Goal: Task Accomplishment & Management: Use online tool/utility

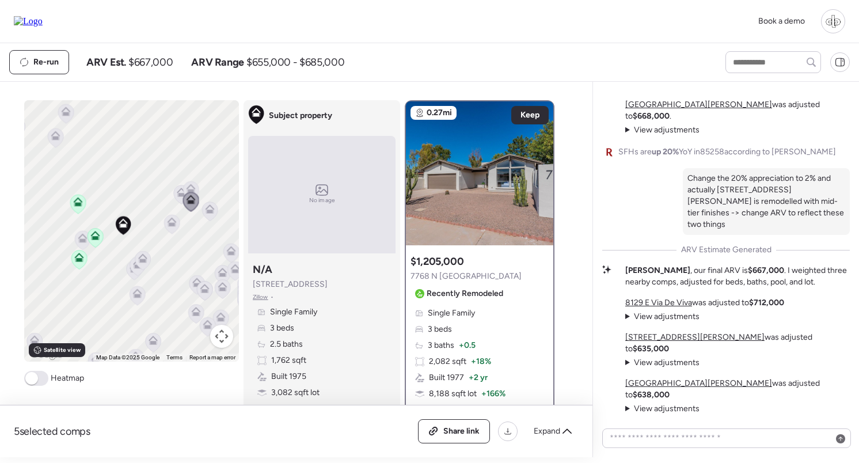
scroll to position [-195, 0]
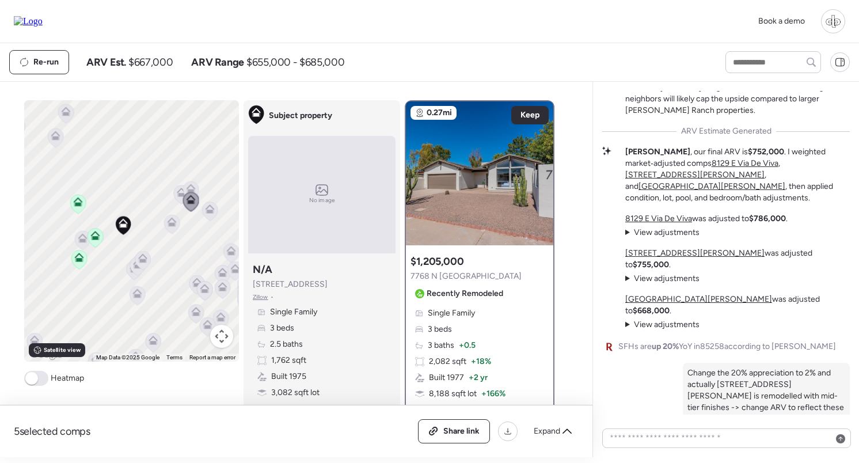
click at [37, 16] on img at bounding box center [28, 21] width 29 height 10
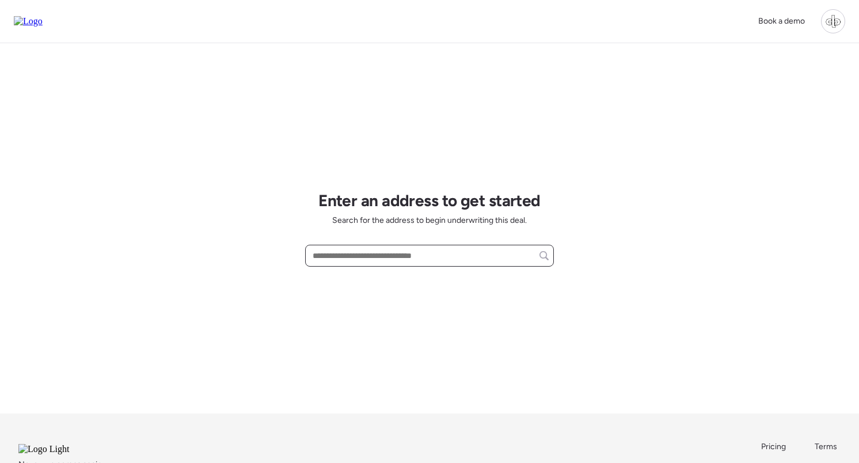
click at [359, 256] on input "text" at bounding box center [429, 256] width 238 height 16
click at [381, 276] on span "[STREET_ADDRESS]" at bounding box center [347, 277] width 75 height 12
type input "**********"
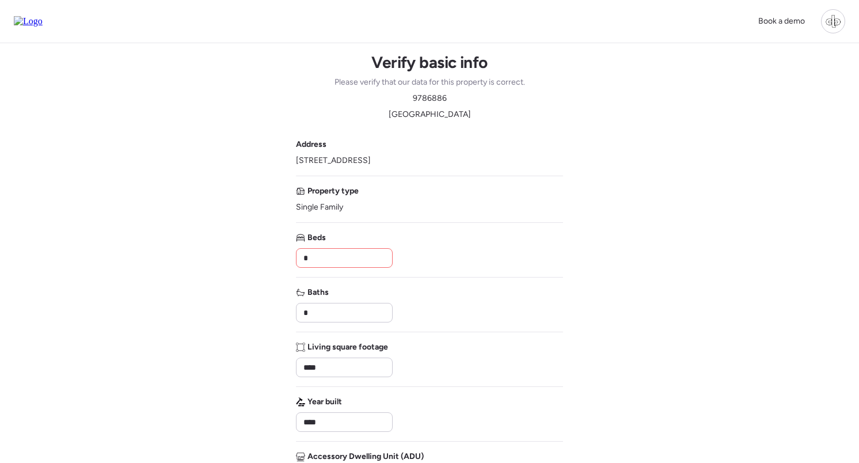
click at [365, 260] on input "*" at bounding box center [344, 258] width 86 height 16
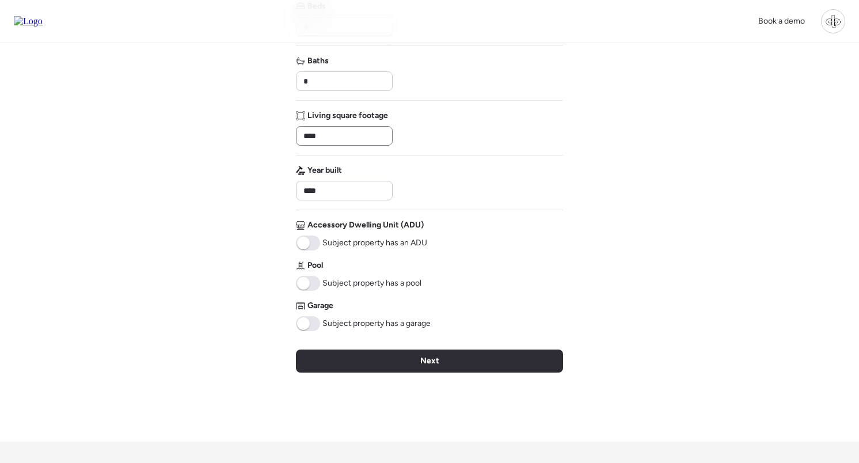
scroll to position [178, 0]
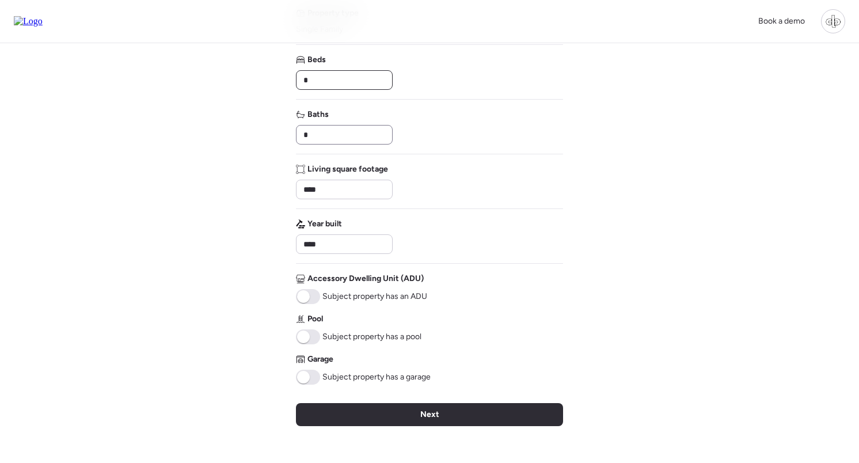
type input "*"
click at [365, 140] on input "*" at bounding box center [344, 135] width 86 height 16
type input "*"
click at [360, 186] on input "****" at bounding box center [344, 189] width 86 height 16
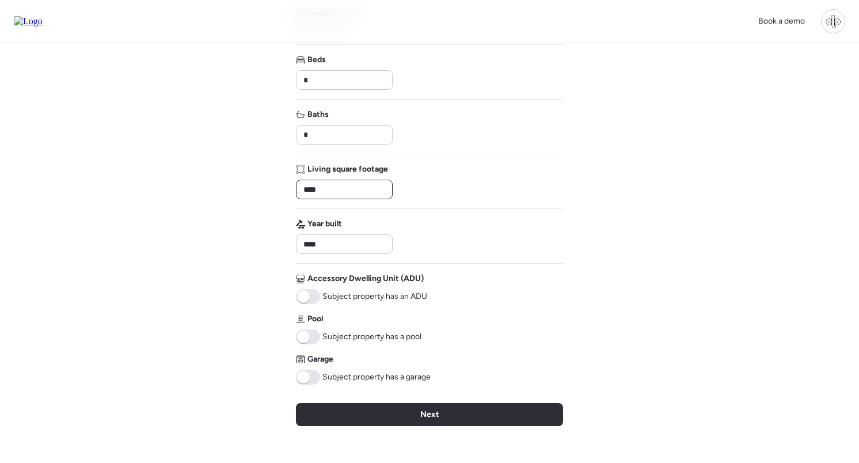
click at [360, 186] on input "****" at bounding box center [344, 189] width 86 height 16
type input "****"
click at [313, 343] on span at bounding box center [308, 336] width 24 height 15
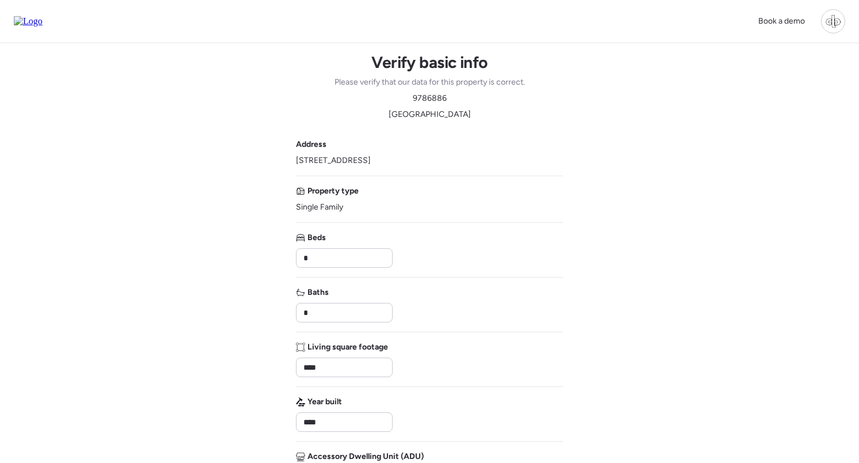
scroll to position [0, 0]
drag, startPoint x: 295, startPoint y: 161, endPoint x: 428, endPoint y: 164, distance: 133.0
click at [428, 164] on div "Book a demo Verify basic info Please verify that our data for this property is …" at bounding box center [429, 400] width 859 height 800
copy span "[STREET_ADDRESS]"
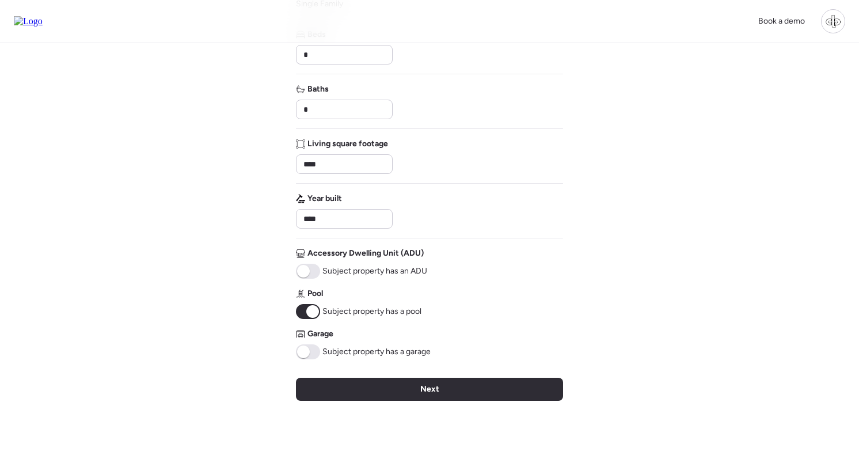
scroll to position [352, 0]
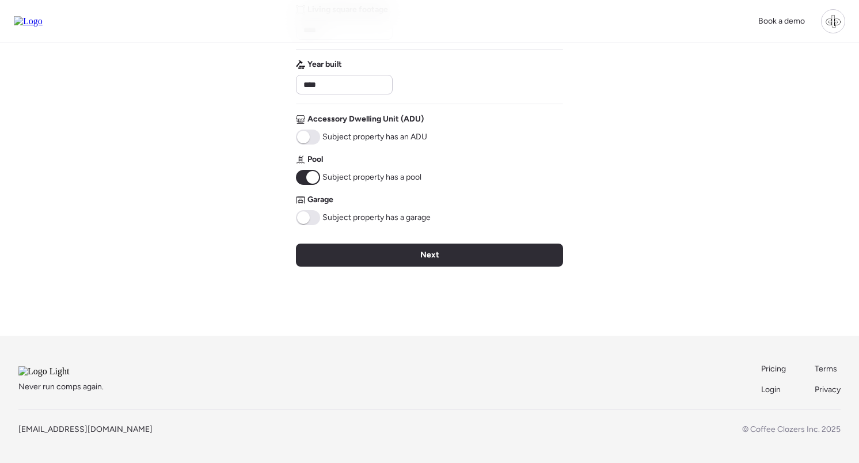
click at [310, 210] on span at bounding box center [308, 217] width 24 height 15
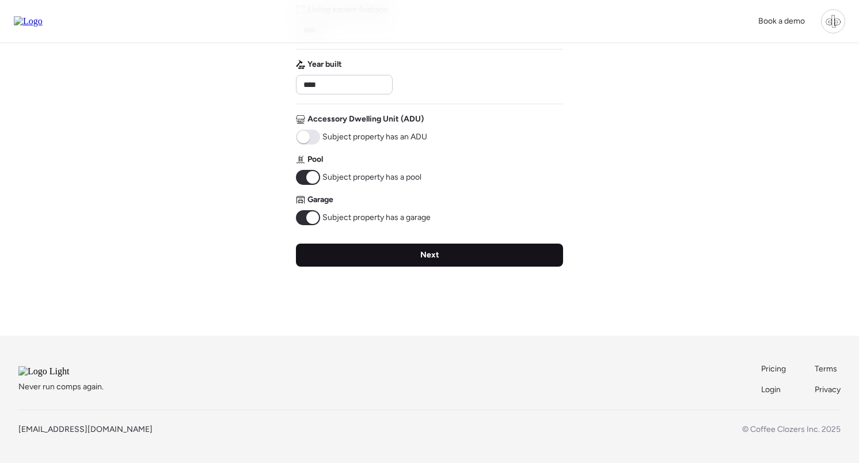
click at [417, 244] on div "Next" at bounding box center [429, 255] width 267 height 23
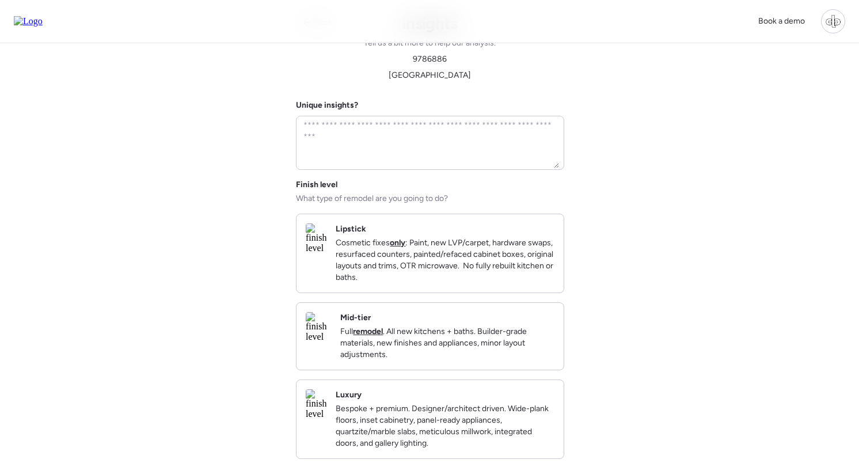
scroll to position [0, 0]
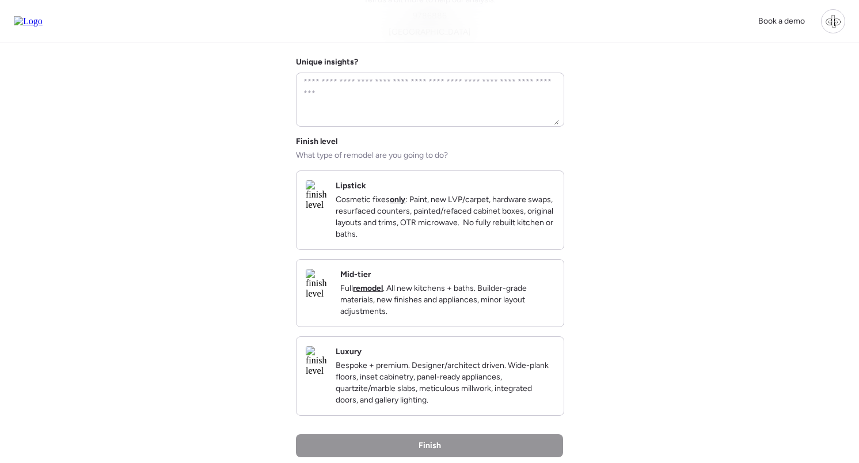
click at [383, 293] on strong "remodel" at bounding box center [368, 288] width 30 height 10
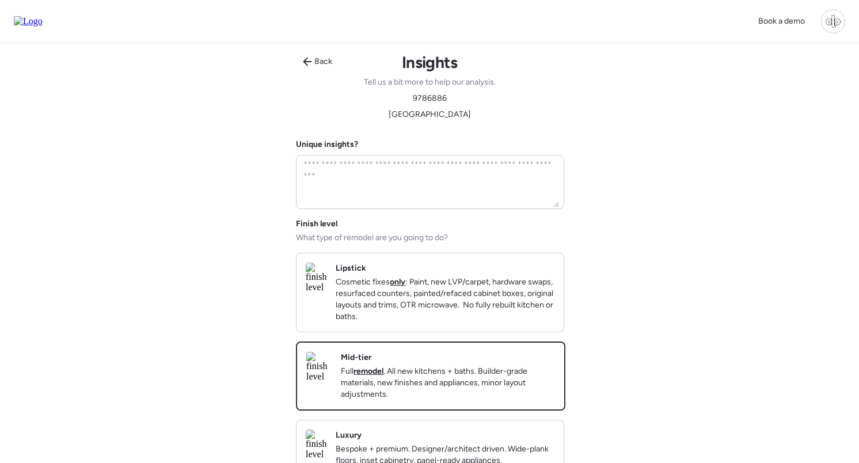
click at [429, 100] on span "9786886" at bounding box center [430, 99] width 34 height 12
copy span "9786886"
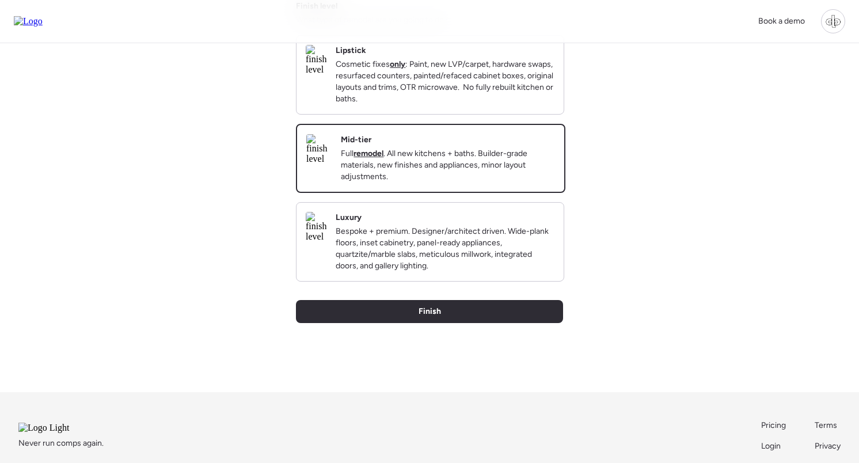
scroll to position [305, 0]
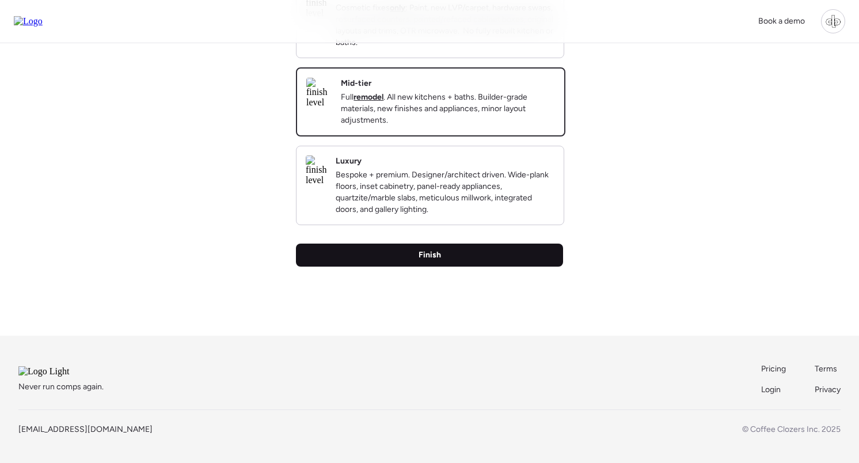
click at [472, 248] on div "Finish" at bounding box center [429, 255] width 267 height 23
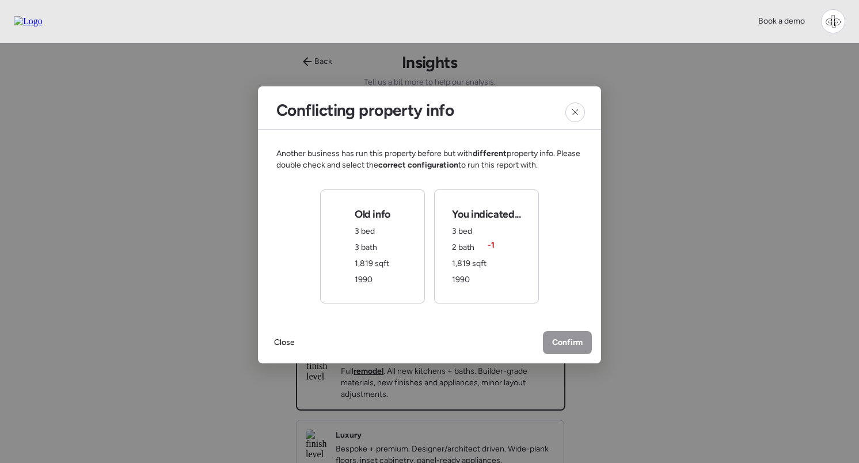
click at [484, 235] on div "You indicated... 3 bed 2 bath -1 1,819 sqft 1990" at bounding box center [486, 246] width 69 height 78
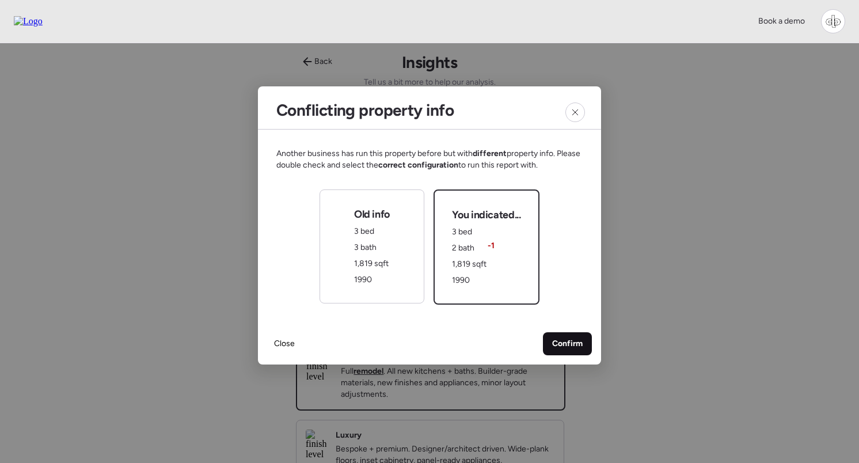
click at [575, 345] on span "Confirm" at bounding box center [567, 344] width 31 height 12
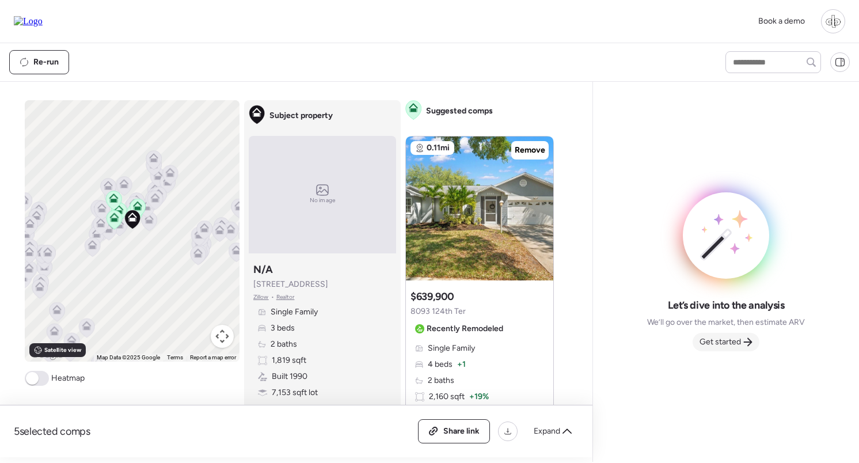
click at [732, 336] on div "Get started" at bounding box center [726, 342] width 67 height 18
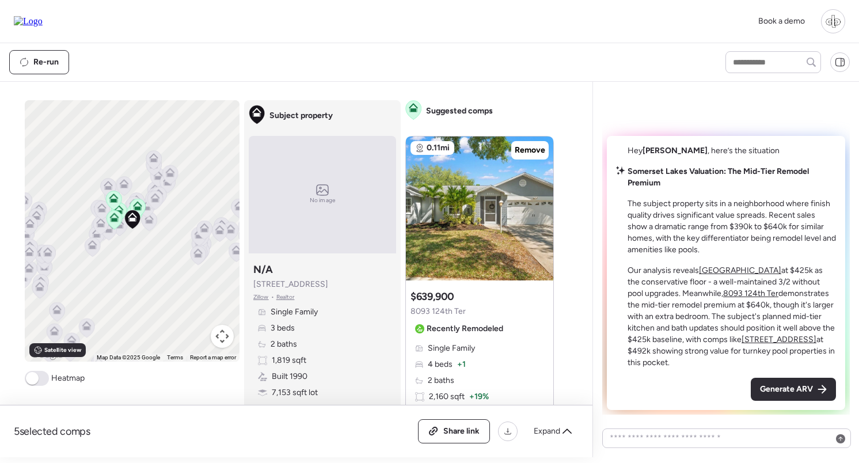
click at [726, 271] on u "[GEOGRAPHIC_DATA]" at bounding box center [740, 270] width 82 height 10
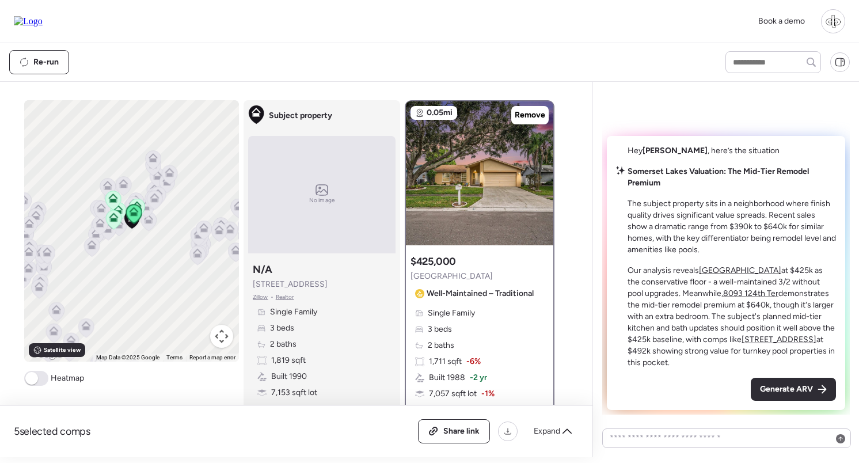
click at [736, 294] on u "8093 124th Ter" at bounding box center [750, 293] width 55 height 10
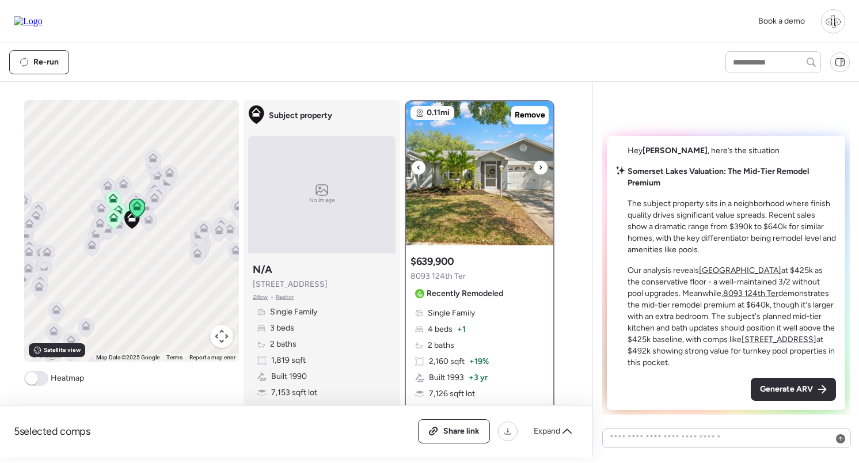
click at [512, 185] on img at bounding box center [479, 173] width 147 height 144
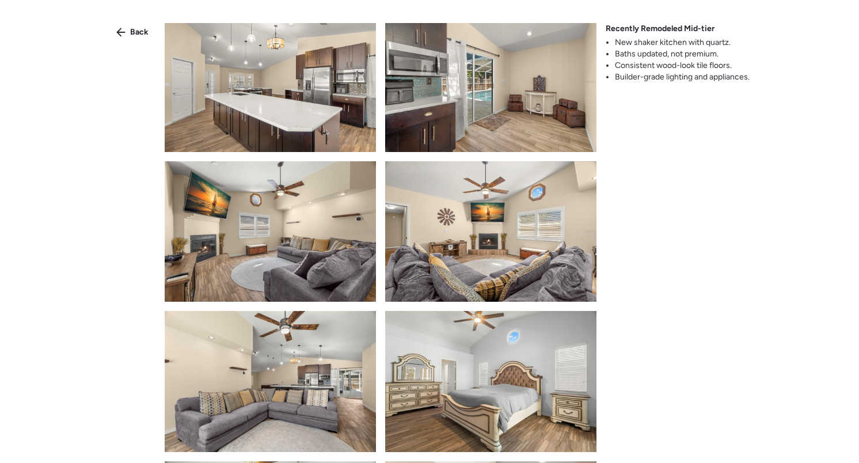
scroll to position [916, 0]
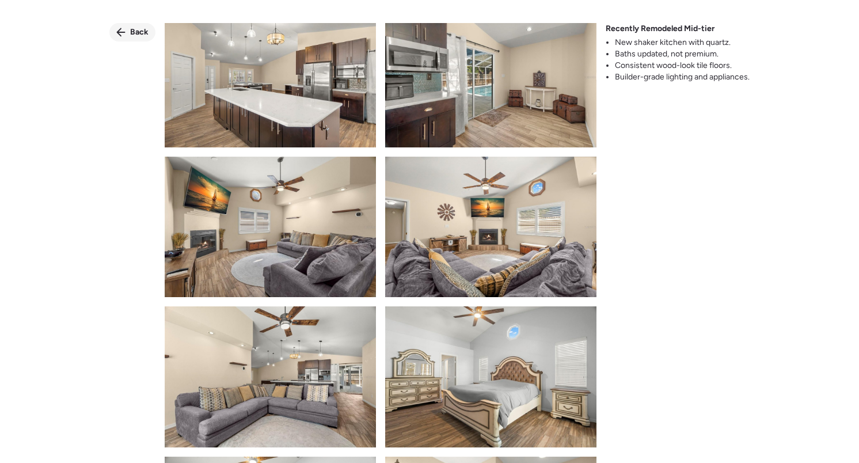
click at [127, 28] on div "Back" at bounding box center [132, 32] width 46 height 18
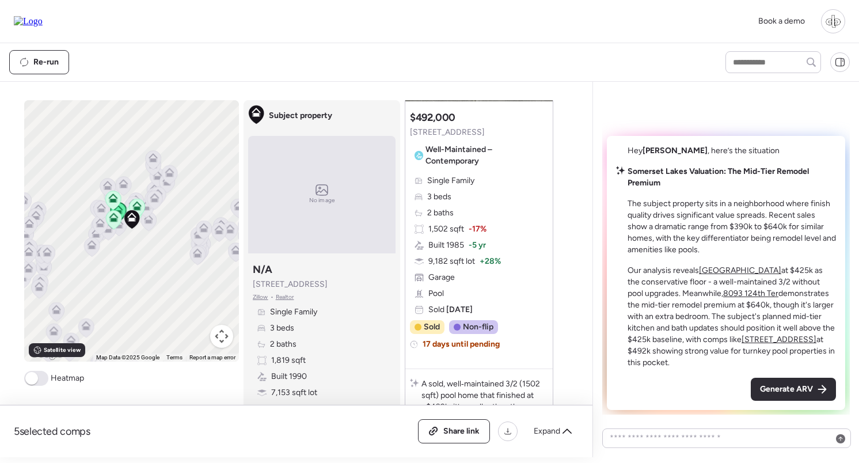
scroll to position [871, 0]
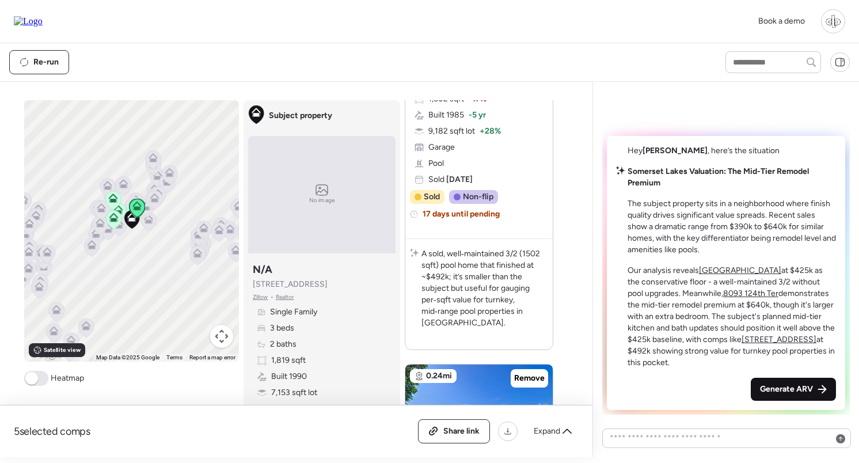
click at [800, 384] on div "Generate ARV" at bounding box center [793, 389] width 85 height 23
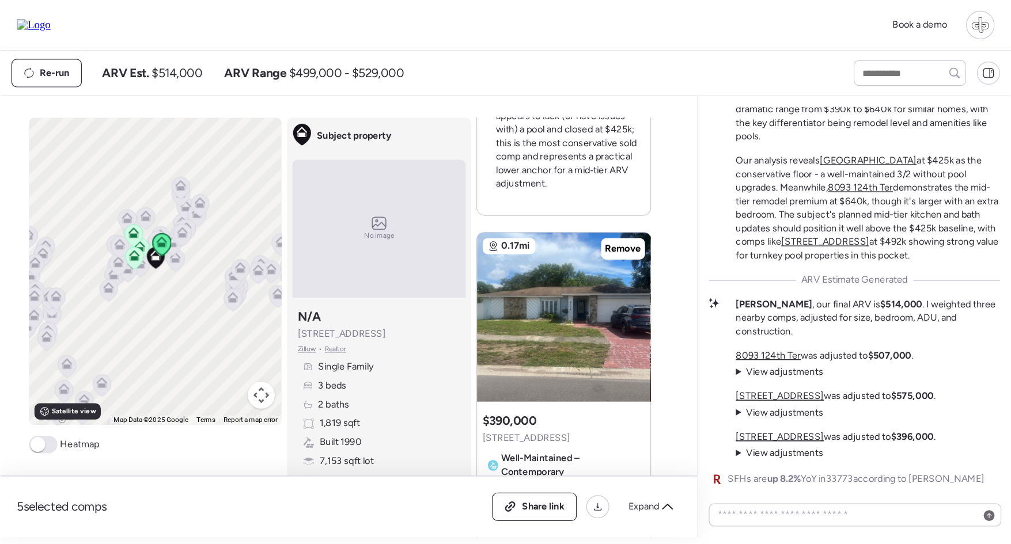
scroll to position [0, 0]
click at [393, 343] on div "Subject property N/A [STREET_ADDRESS][PERSON_NAME] • Realtor Single Family 3 be…" at bounding box center [321, 346] width 147 height 177
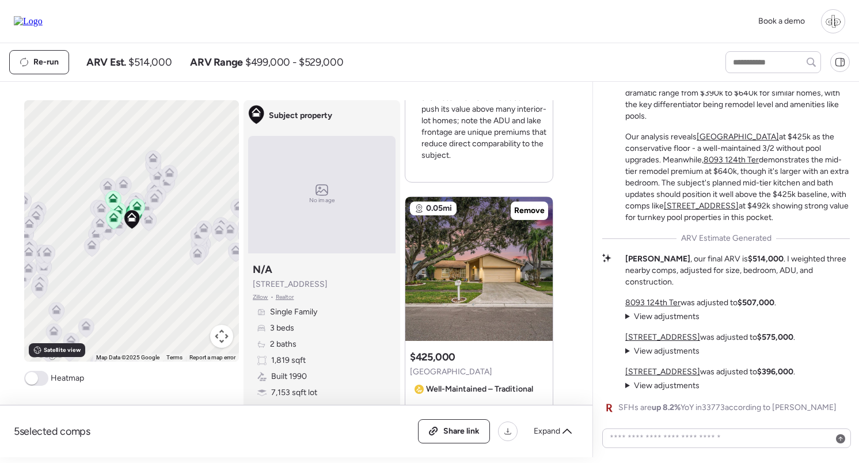
scroll to position [1399, 0]
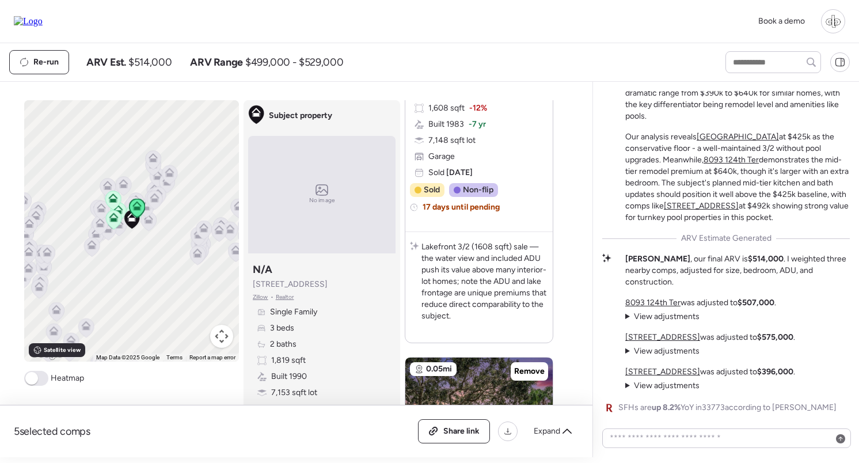
click at [654, 336] on u "[STREET_ADDRESS]" at bounding box center [662, 337] width 75 height 10
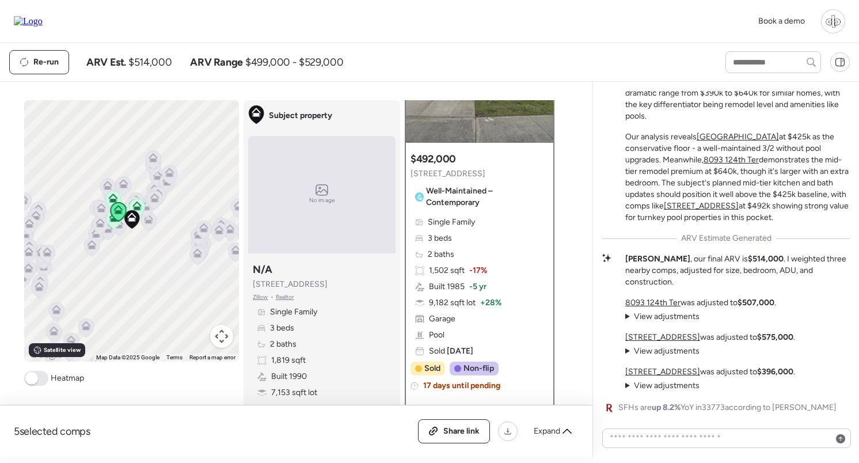
scroll to position [104, 0]
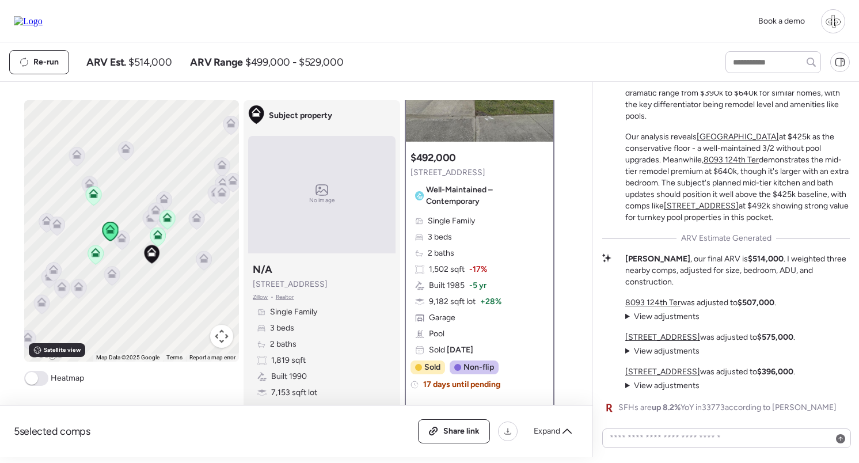
click at [150, 222] on icon at bounding box center [155, 213] width 16 height 20
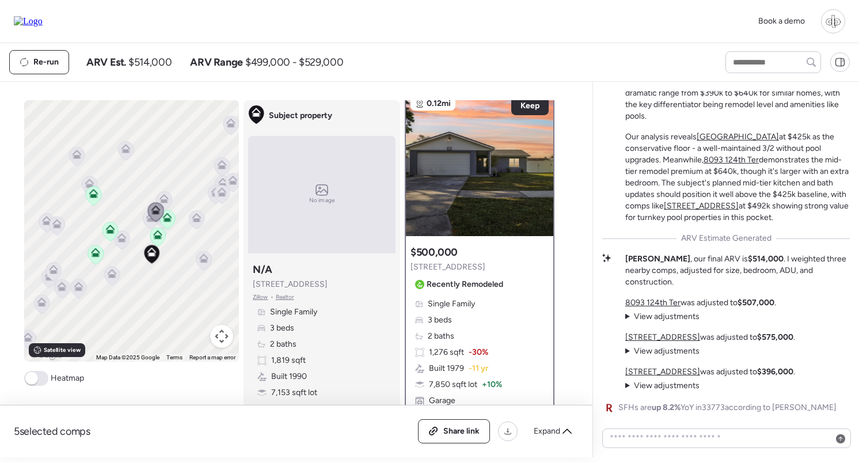
scroll to position [0, 0]
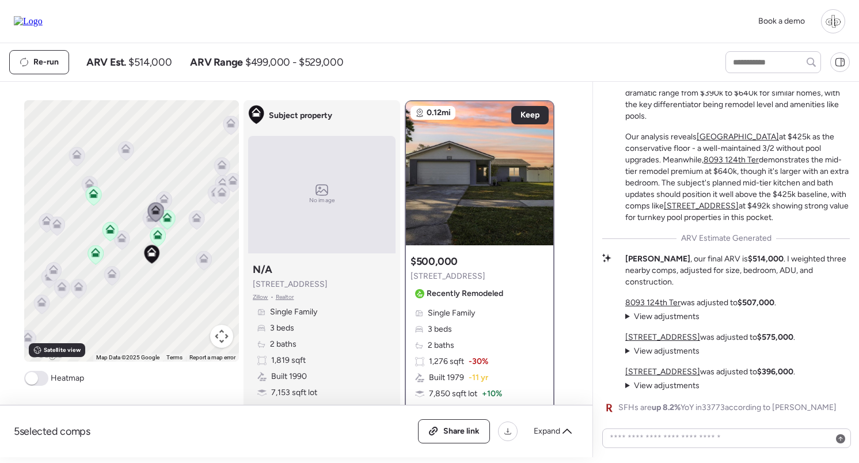
click at [170, 193] on icon at bounding box center [164, 201] width 16 height 20
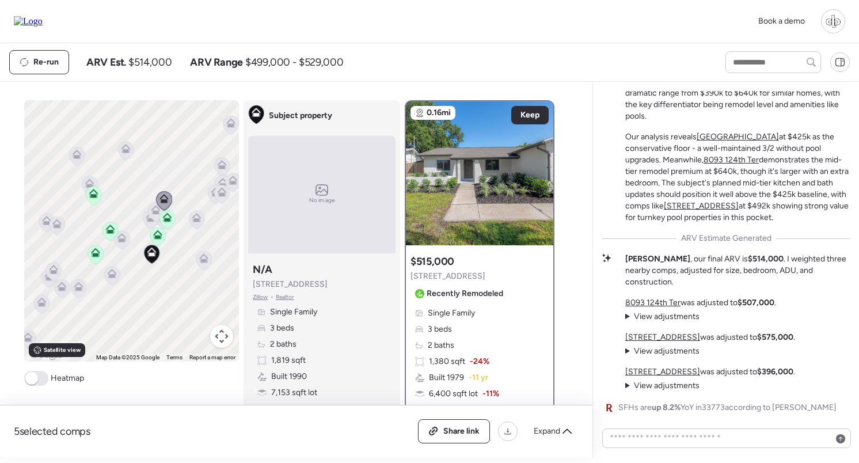
click at [208, 221] on div "To navigate, press the arrow keys. To activate drag with keyboard, press Alt + …" at bounding box center [131, 230] width 215 height 261
click at [199, 221] on icon at bounding box center [195, 219] width 7 height 3
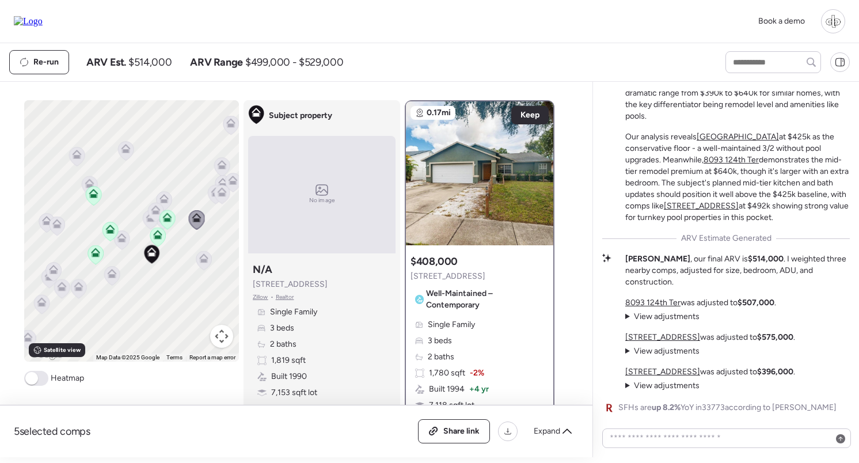
click at [214, 262] on div "To navigate, press the arrow keys. To activate drag with keyboard, press Alt + …" at bounding box center [131, 230] width 215 height 261
click at [202, 259] on icon at bounding box center [203, 258] width 9 height 9
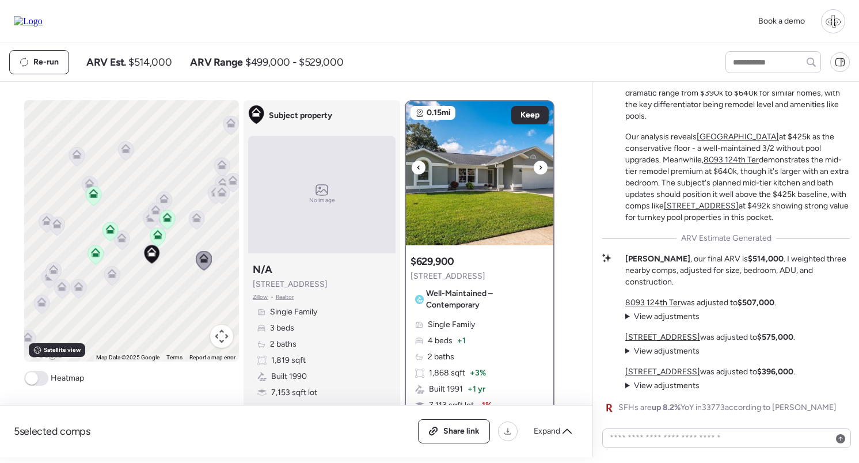
click at [490, 216] on img at bounding box center [479, 173] width 147 height 144
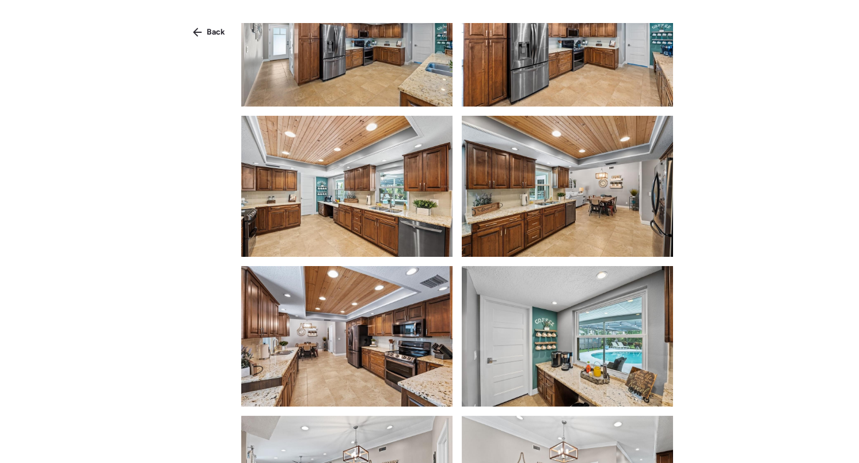
scroll to position [1340, 0]
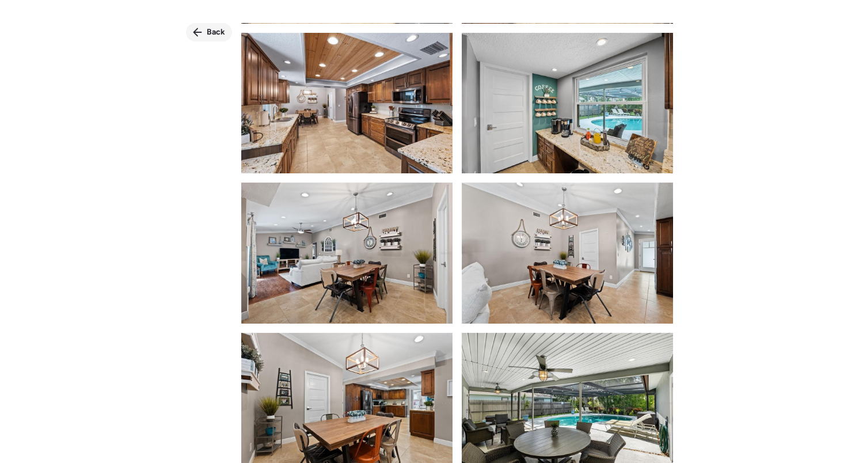
click at [199, 36] on icon at bounding box center [197, 32] width 9 height 9
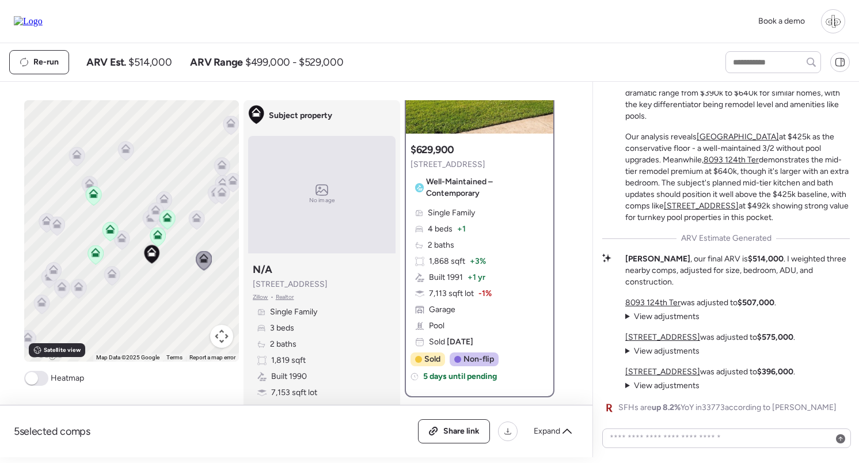
scroll to position [111, 0]
click at [113, 274] on icon at bounding box center [111, 273] width 9 height 9
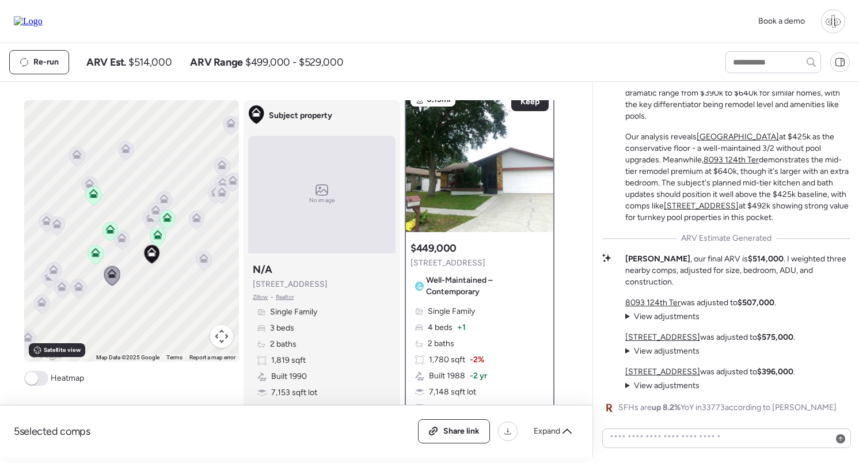
scroll to position [0, 0]
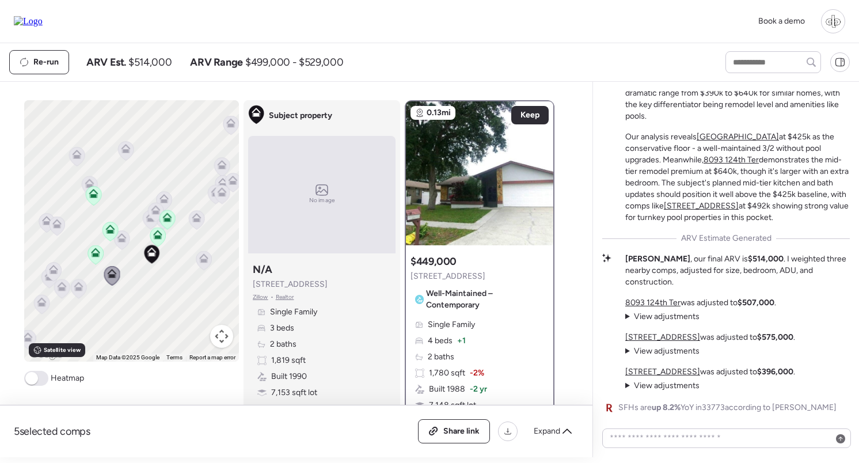
click at [124, 234] on icon at bounding box center [121, 237] width 9 height 9
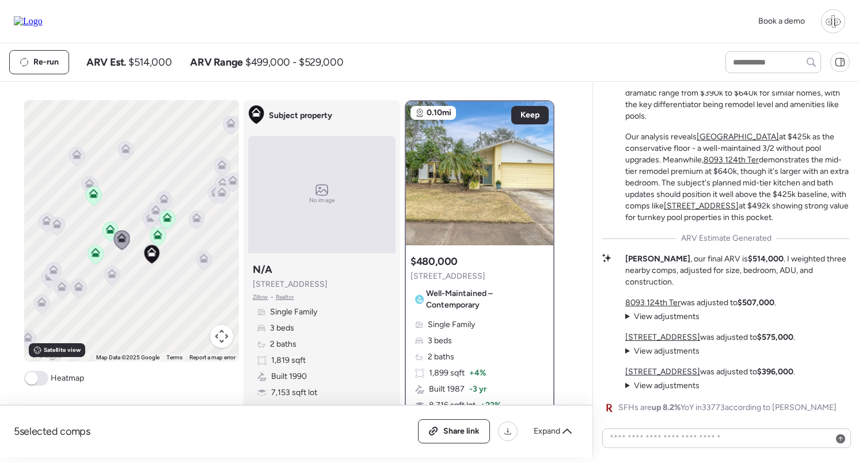
click at [50, 273] on icon at bounding box center [53, 269] width 9 height 9
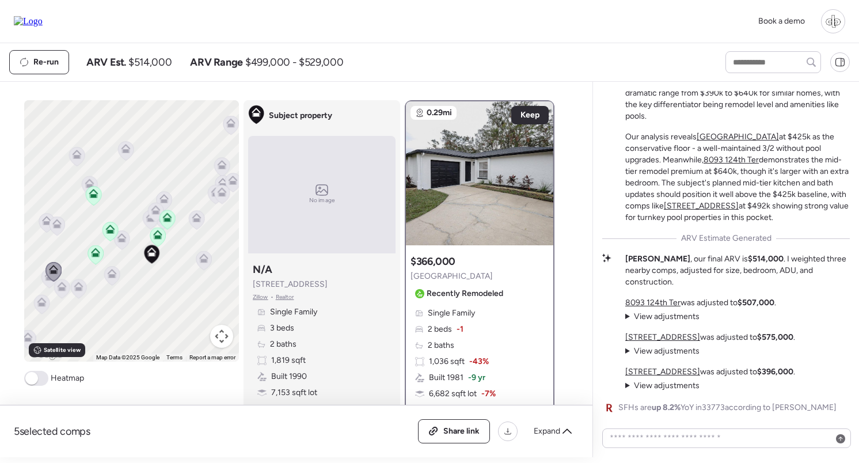
click at [88, 292] on div "To navigate, press the arrow keys. To activate drag with keyboard, press Alt + …" at bounding box center [131, 230] width 215 height 261
click at [81, 288] on icon at bounding box center [77, 288] width 7 height 3
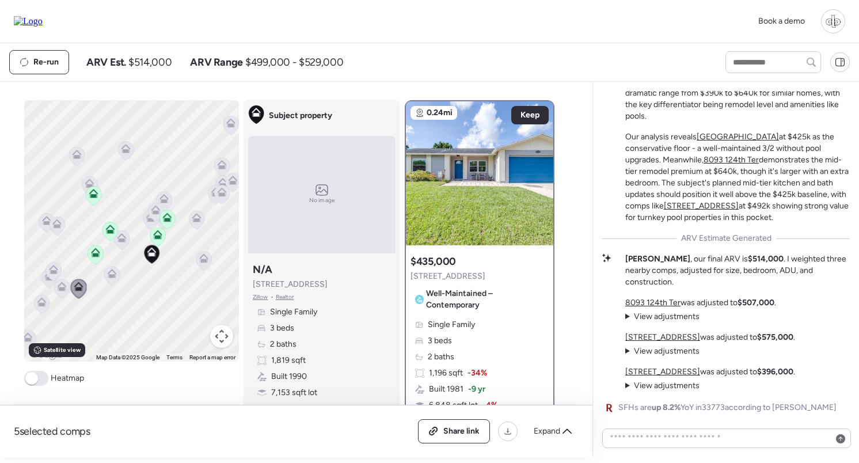
click at [114, 268] on icon at bounding box center [112, 276] width 16 height 19
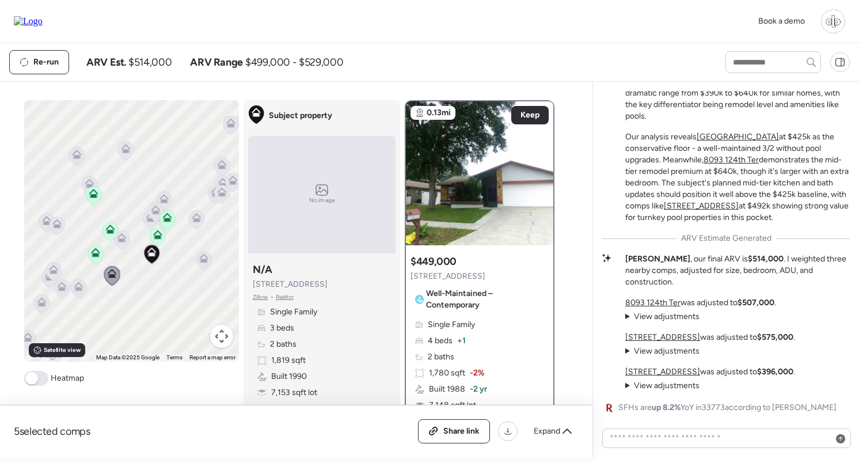
click at [56, 226] on icon at bounding box center [56, 226] width 7 height 3
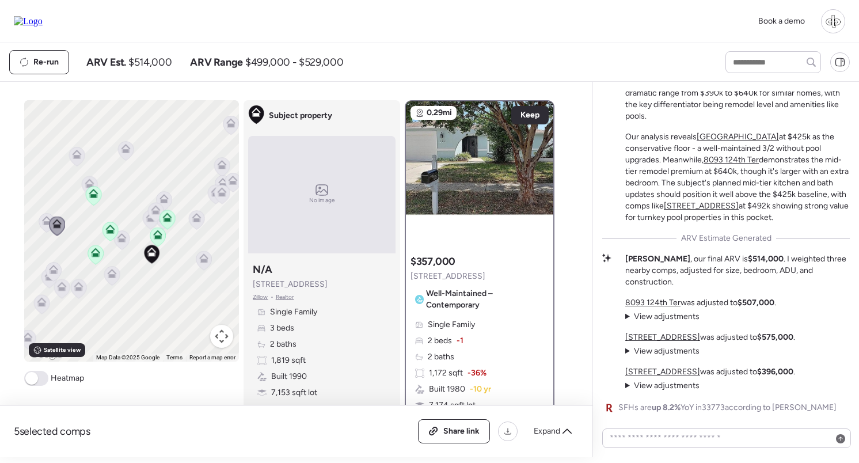
click at [40, 226] on icon at bounding box center [47, 223] width 16 height 19
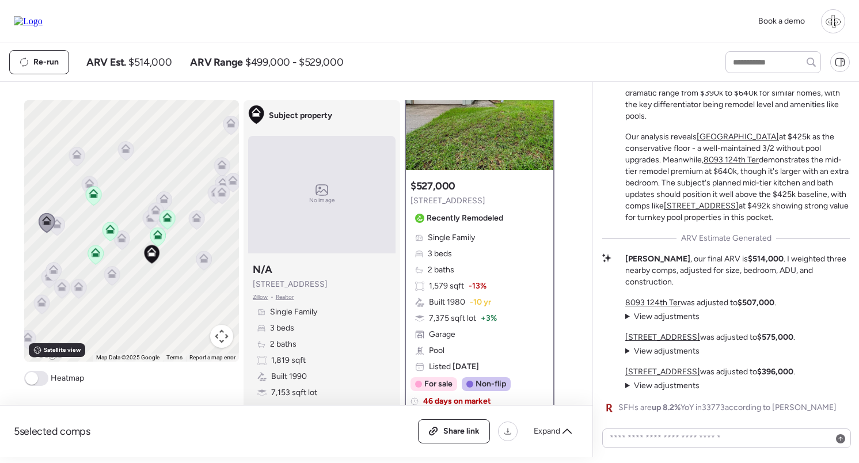
scroll to position [26, 0]
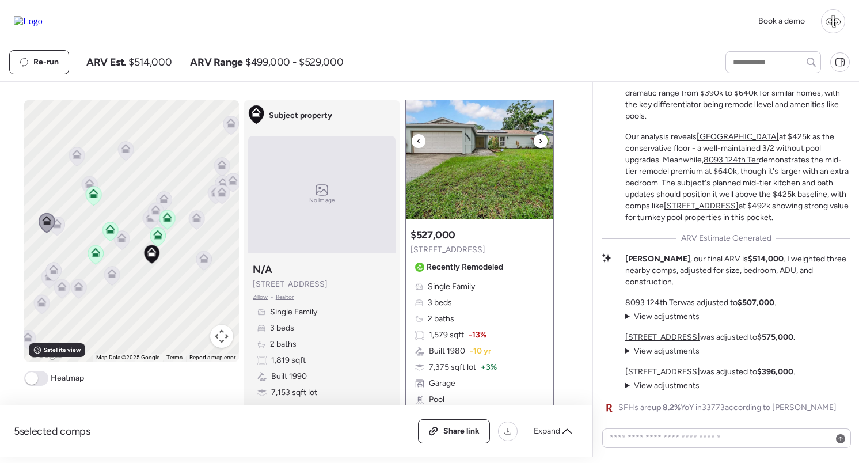
click at [480, 180] on img at bounding box center [479, 147] width 147 height 144
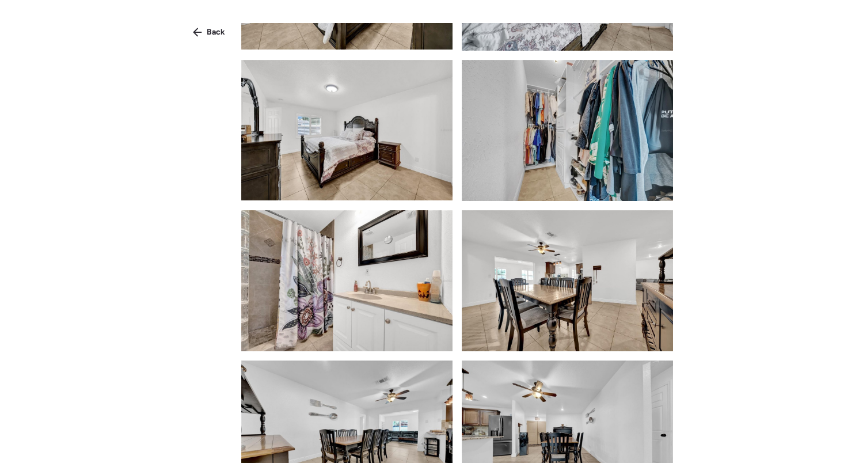
scroll to position [1198, 0]
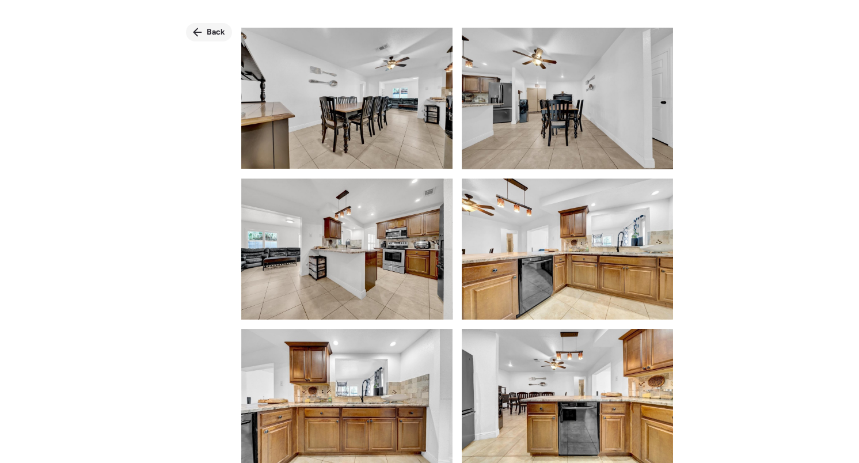
click at [207, 35] on span "Back" at bounding box center [216, 32] width 18 height 12
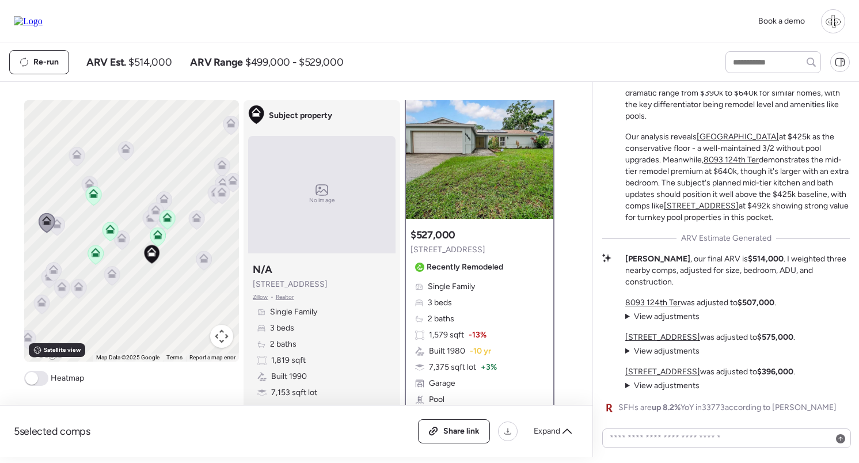
click at [88, 184] on icon at bounding box center [89, 183] width 9 height 9
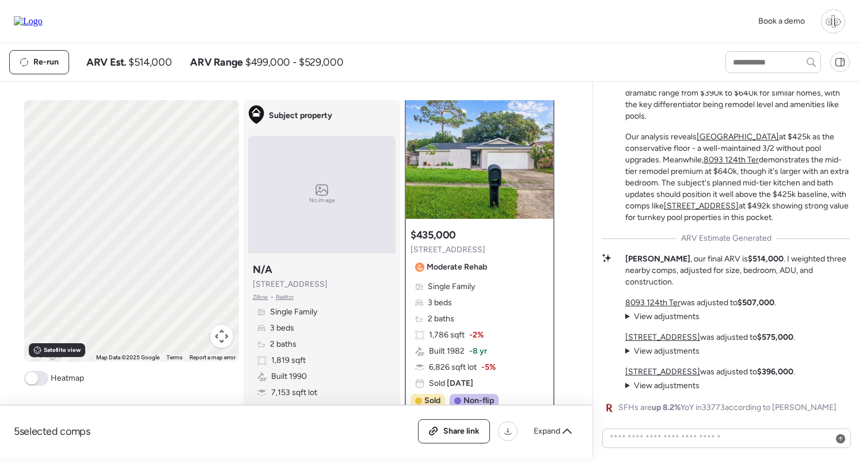
scroll to position [0, 0]
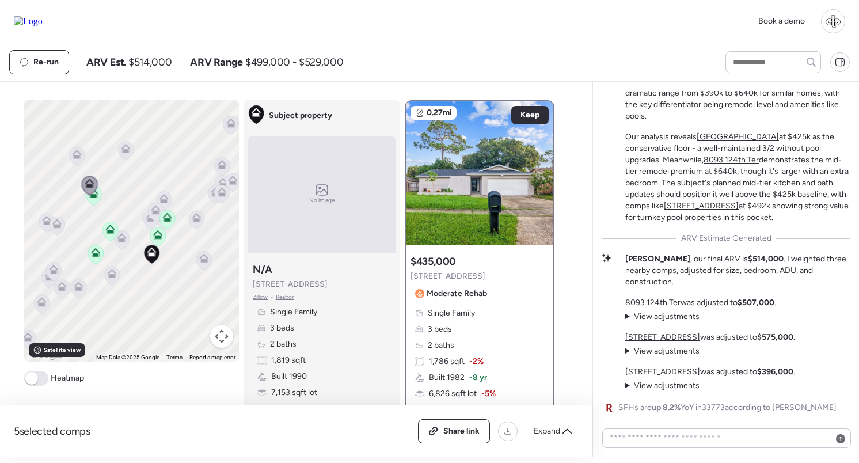
click at [78, 157] on icon at bounding box center [76, 156] width 7 height 3
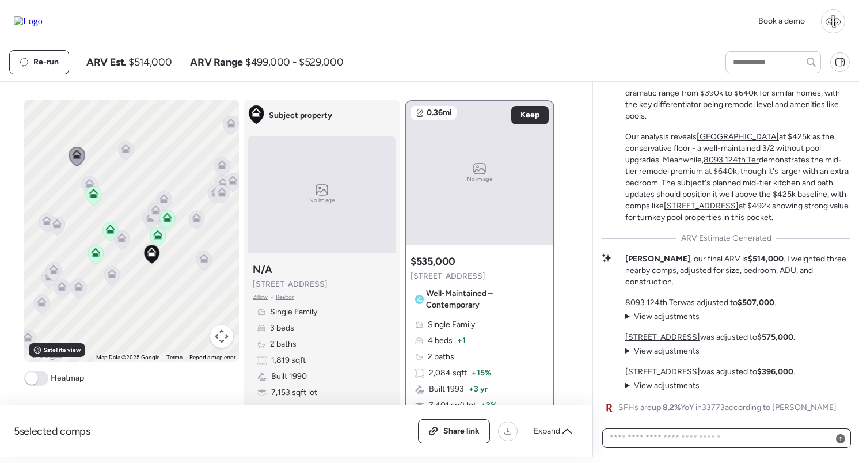
click at [730, 434] on textarea at bounding box center [726, 438] width 238 height 16
type textarea "**********"
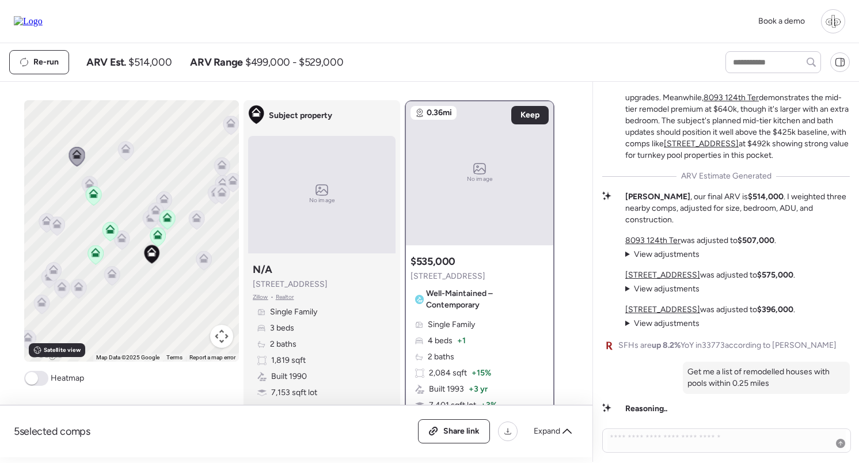
click at [157, 238] on icon at bounding box center [157, 237] width 7 height 3
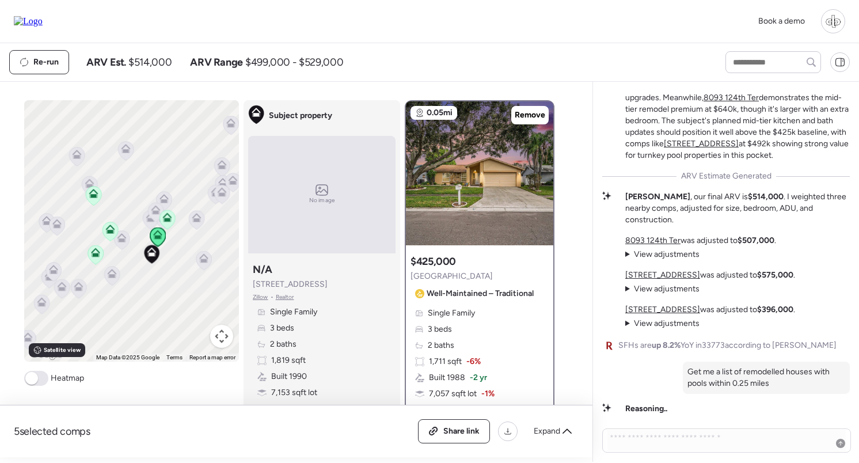
click at [166, 223] on icon at bounding box center [168, 219] width 16 height 19
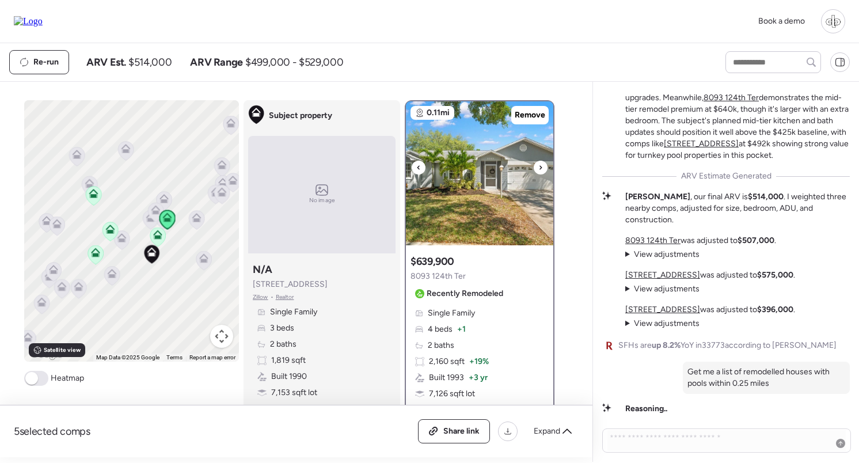
click at [488, 188] on img at bounding box center [479, 173] width 147 height 144
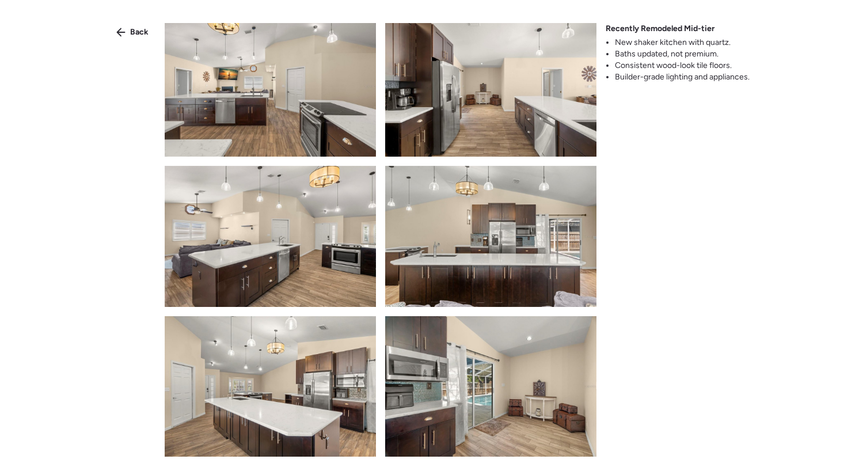
scroll to position [667, 0]
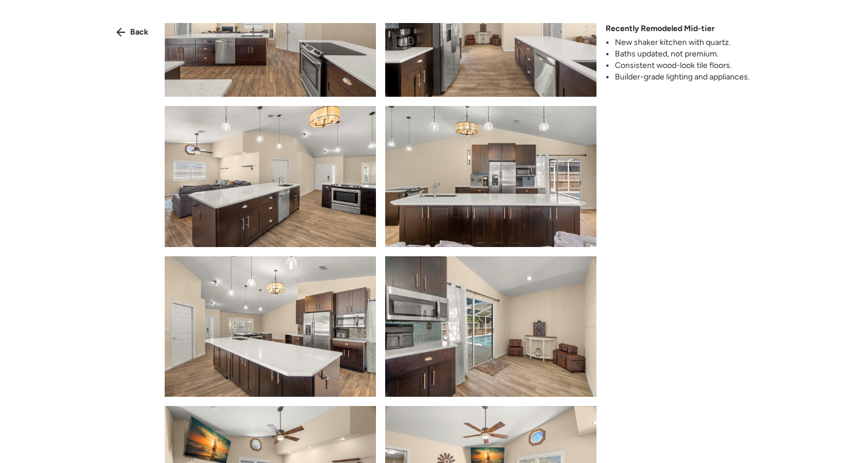
click at [141, 22] on div "Back Recently Remodeled Mid-tier New shaker kitchen with quartz. Baths updated,…" at bounding box center [429, 252] width 859 height 504
click at [131, 24] on div "Back" at bounding box center [132, 32] width 46 height 18
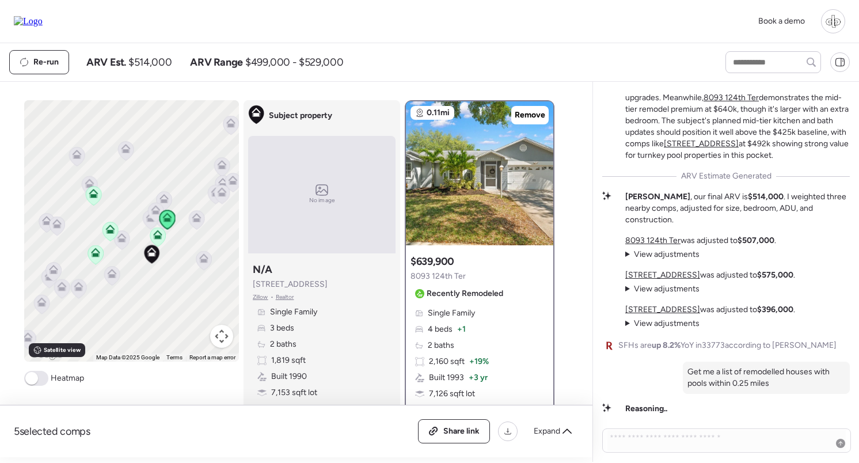
scroll to position [199, 0]
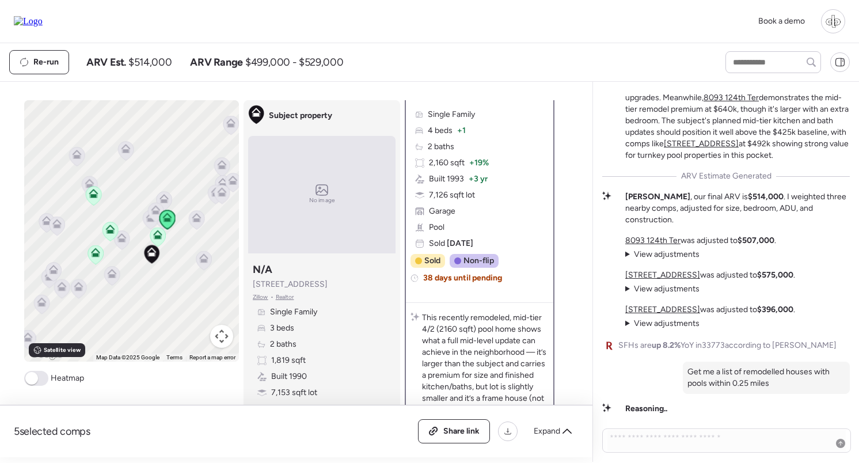
click at [198, 252] on icon at bounding box center [204, 261] width 16 height 20
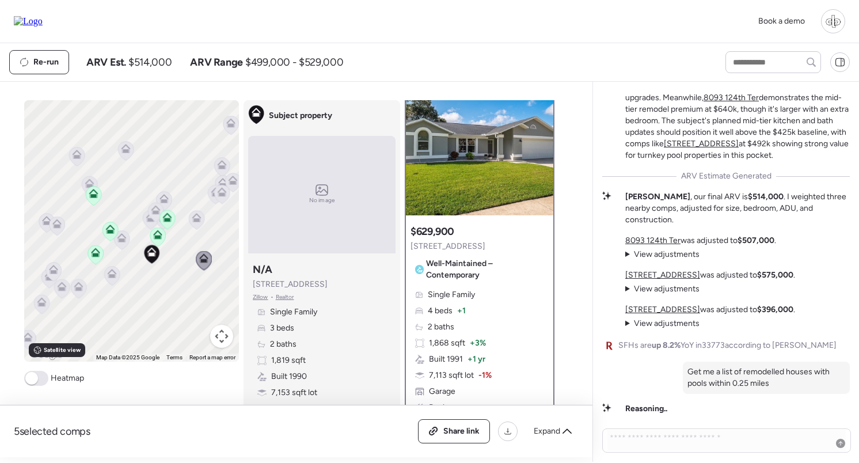
scroll to position [0, 0]
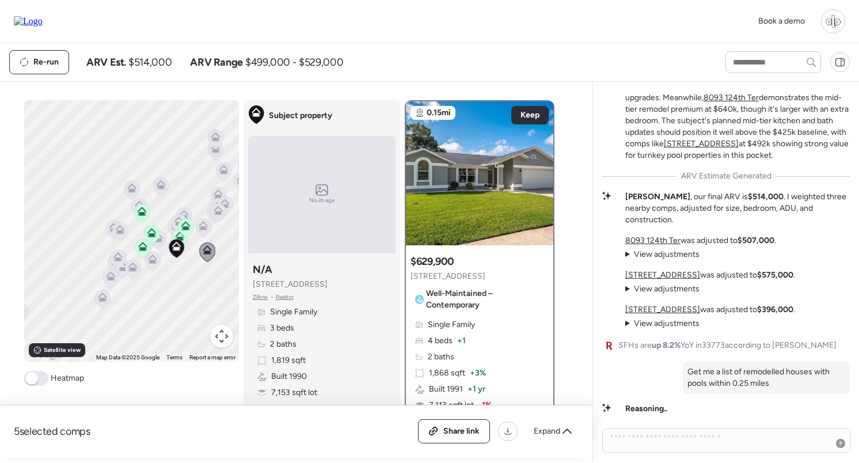
drag, startPoint x: 212, startPoint y: 252, endPoint x: 174, endPoint y: 252, distance: 38.6
click at [199, 252] on div at bounding box center [207, 252] width 16 height 21
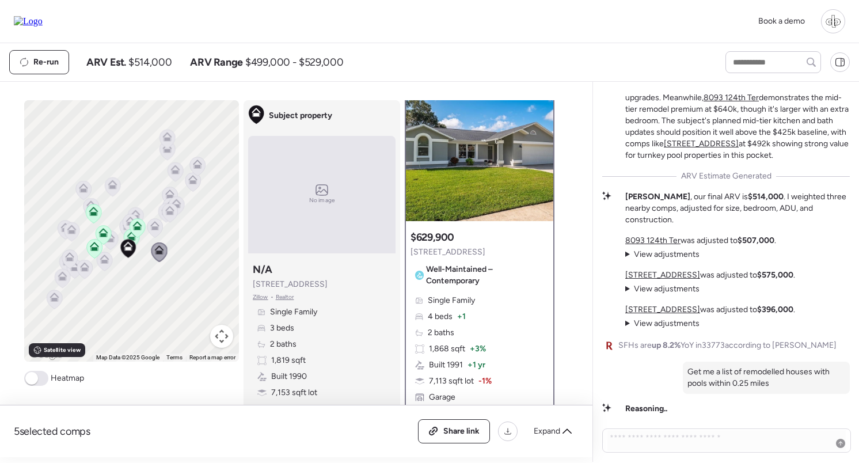
scroll to position [20, 0]
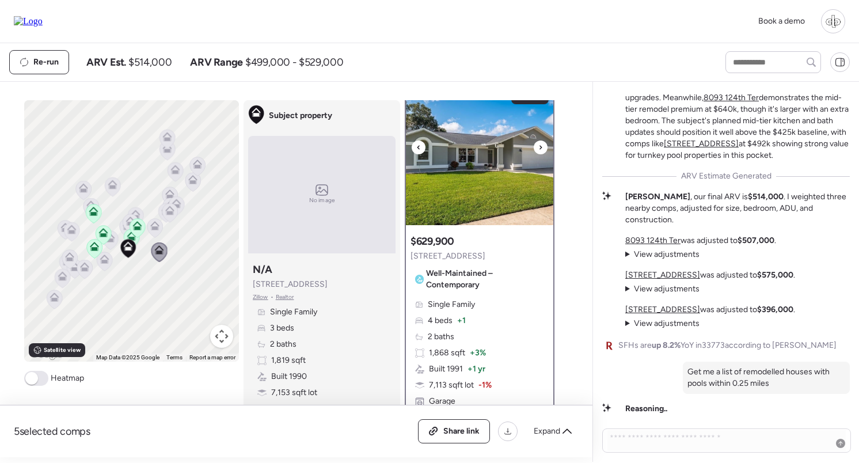
click at [477, 160] on img at bounding box center [479, 153] width 147 height 144
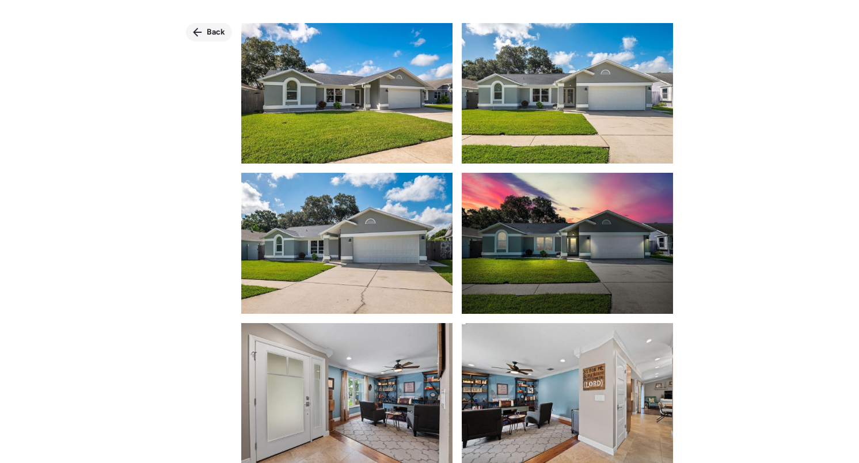
click at [211, 36] on span "Back" at bounding box center [216, 32] width 18 height 12
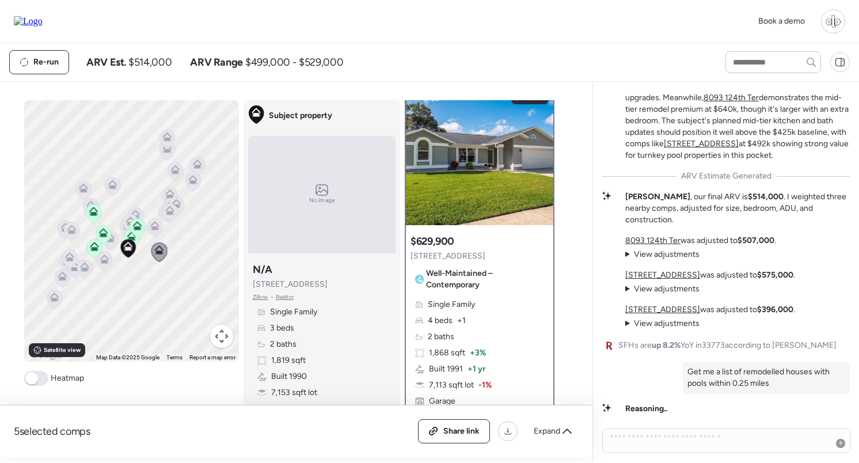
click at [173, 212] on icon at bounding box center [169, 212] width 7 height 3
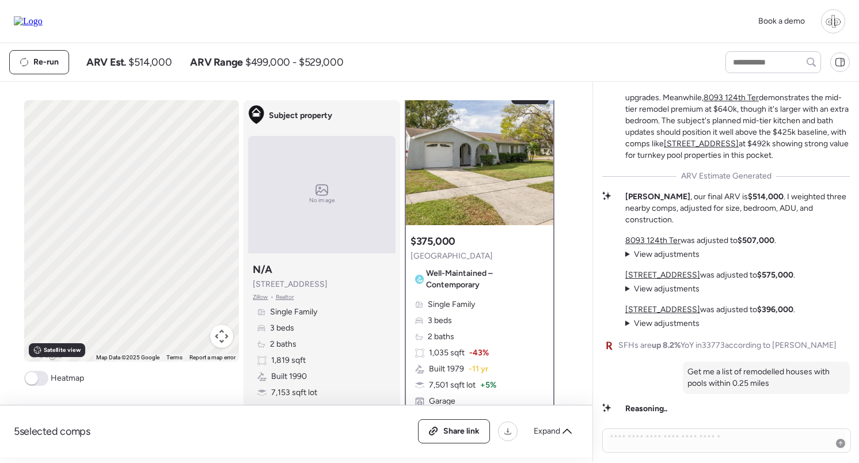
scroll to position [0, 0]
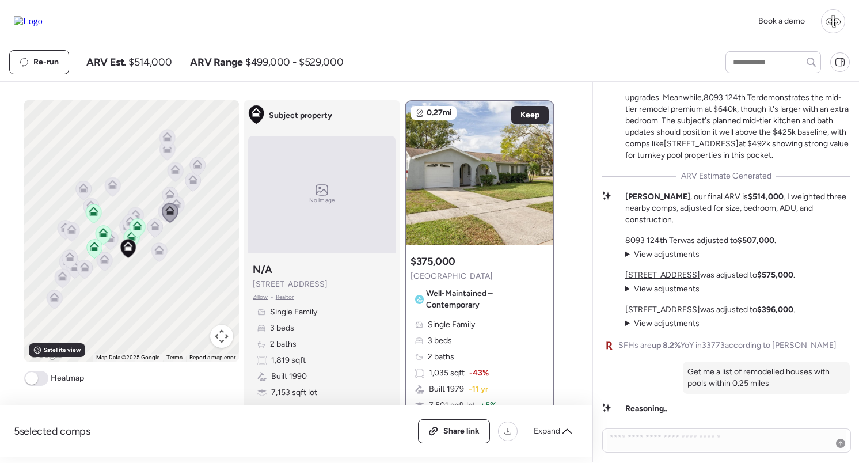
click at [181, 201] on icon at bounding box center [177, 205] width 16 height 19
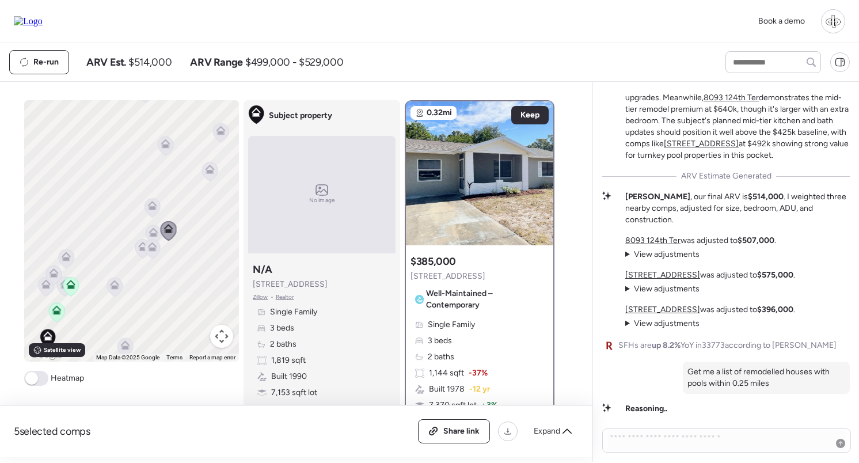
click at [152, 255] on icon at bounding box center [153, 249] width 16 height 19
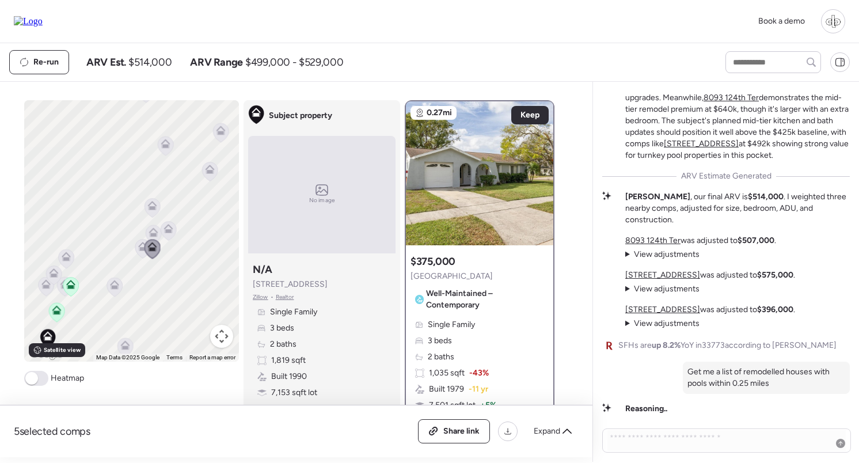
click at [139, 255] on icon at bounding box center [143, 249] width 16 height 19
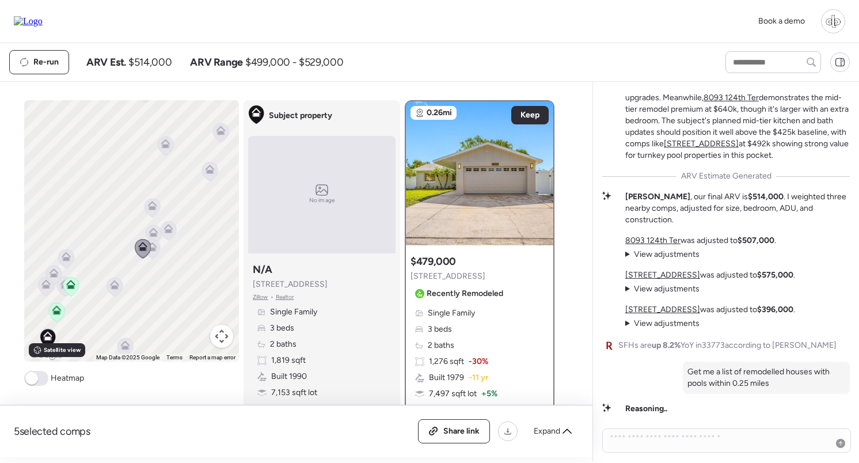
click at [155, 210] on icon at bounding box center [151, 207] width 7 height 3
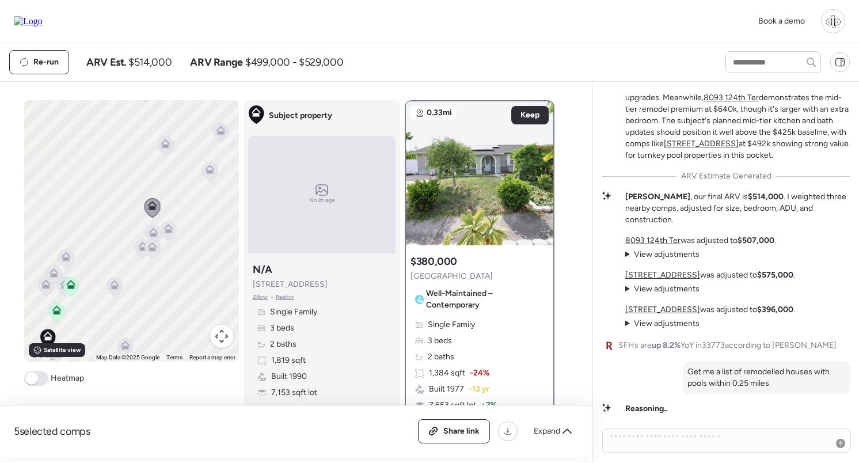
click at [217, 174] on icon at bounding box center [210, 171] width 16 height 19
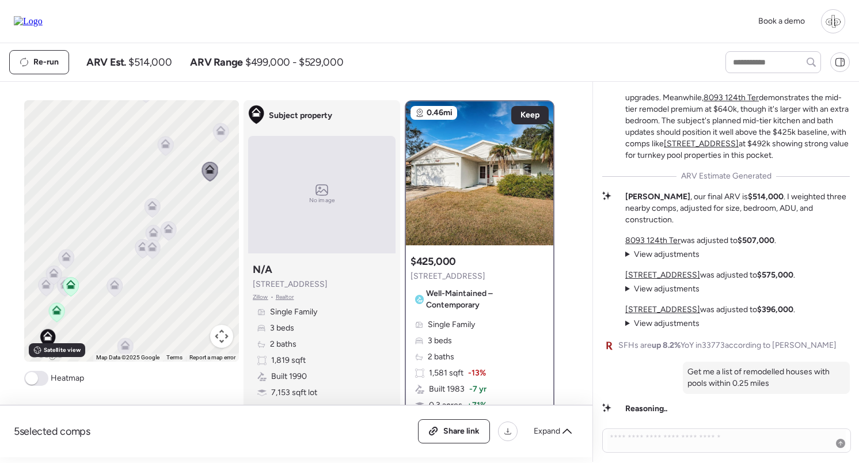
click at [169, 147] on icon at bounding box center [165, 143] width 9 height 9
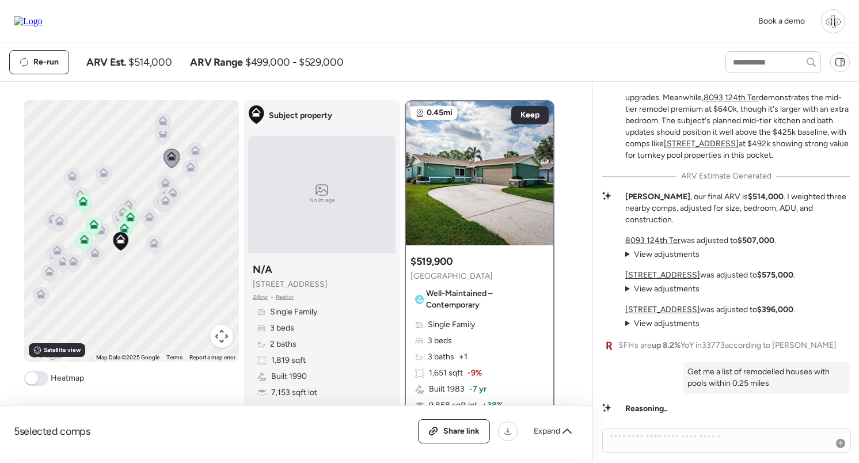
click at [165, 139] on icon at bounding box center [163, 135] width 16 height 19
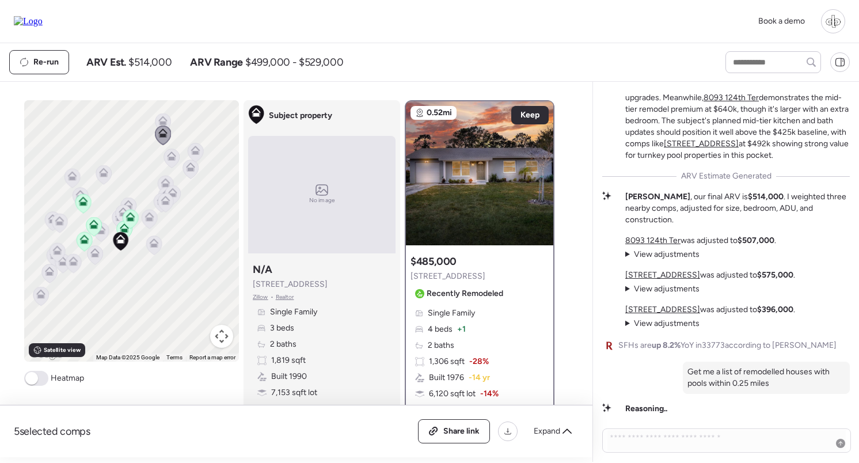
click at [165, 117] on icon at bounding box center [162, 120] width 9 height 9
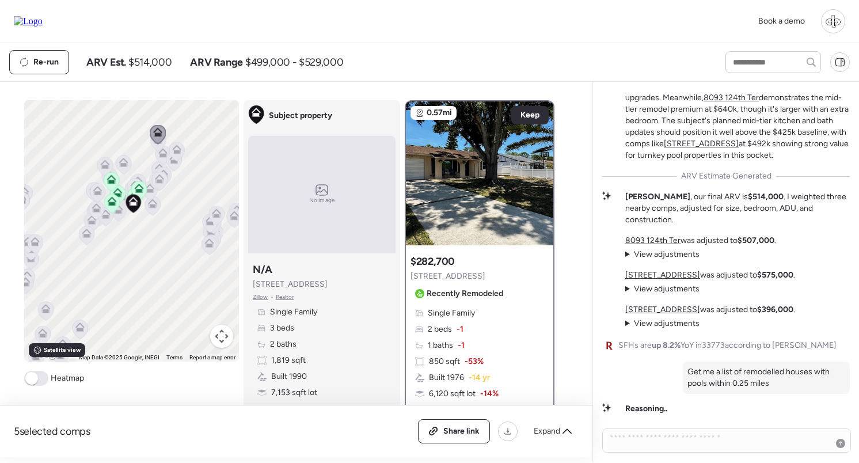
click at [90, 235] on icon at bounding box center [86, 233] width 9 height 9
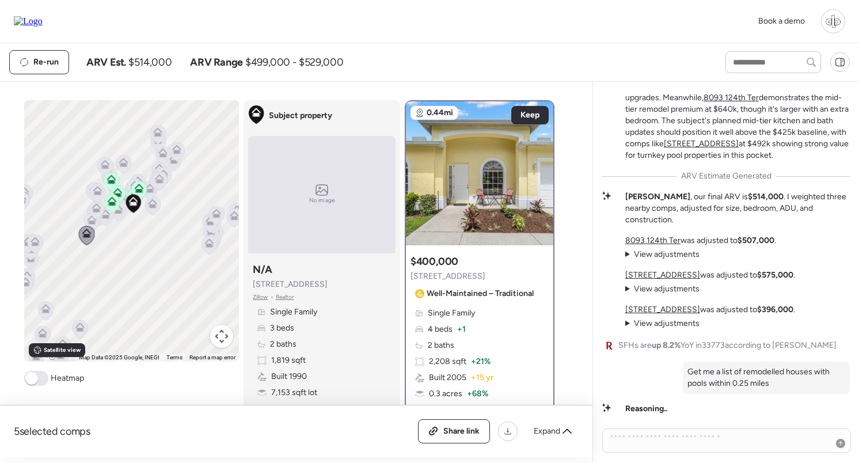
click at [90, 219] on icon at bounding box center [96, 210] width 16 height 20
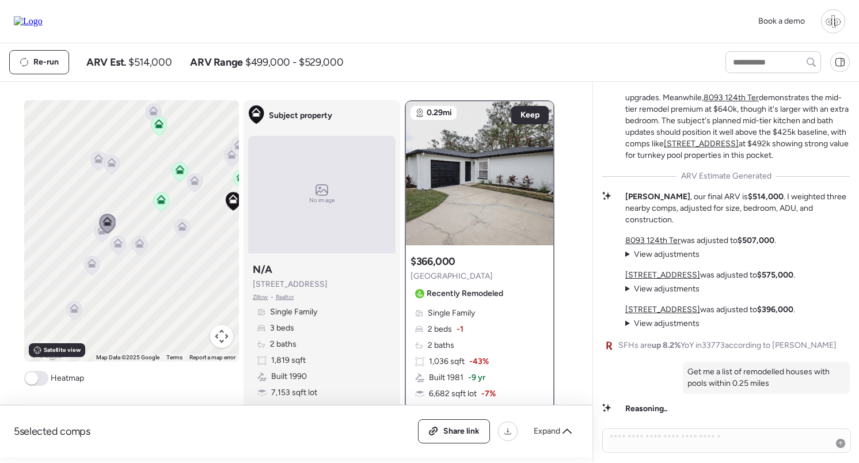
click at [115, 242] on icon at bounding box center [117, 240] width 9 height 5
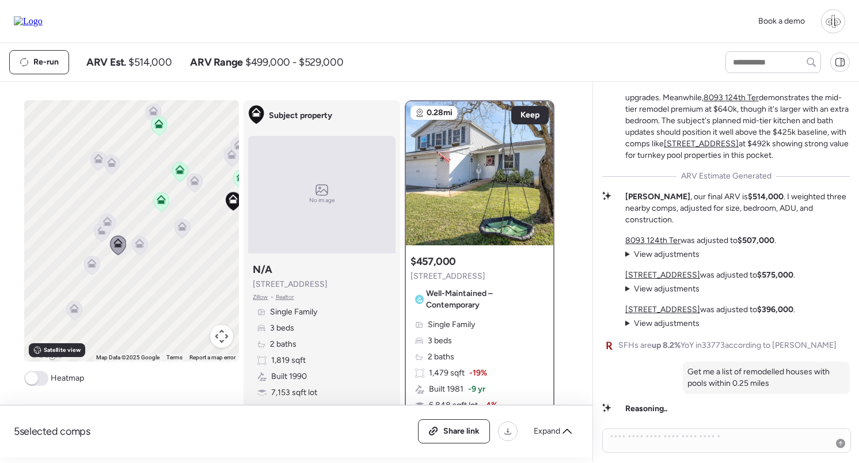
click at [91, 233] on div "To navigate, press the arrow keys. To activate drag with keyboard, press Alt + …" at bounding box center [131, 230] width 215 height 261
click at [136, 253] on icon at bounding box center [140, 245] width 16 height 19
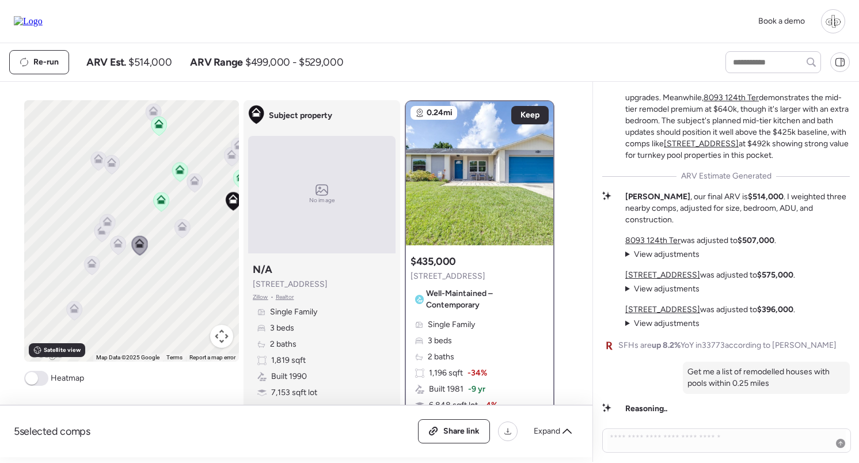
click at [110, 166] on icon at bounding box center [111, 164] width 7 height 3
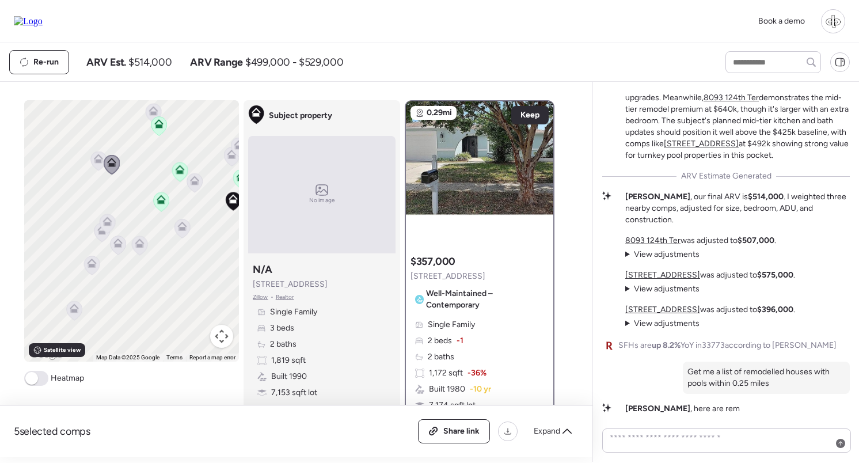
click at [92, 164] on icon at bounding box center [98, 161] width 16 height 20
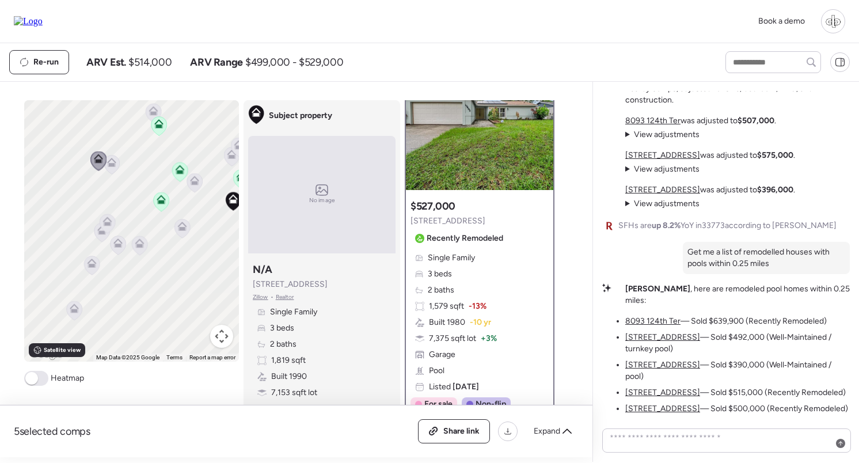
click at [665, 404] on u "[STREET_ADDRESS]" at bounding box center [662, 409] width 75 height 10
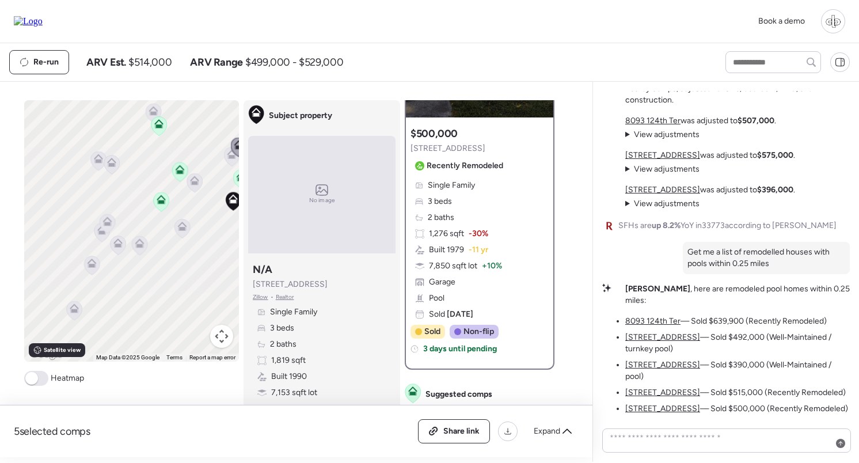
scroll to position [37, 0]
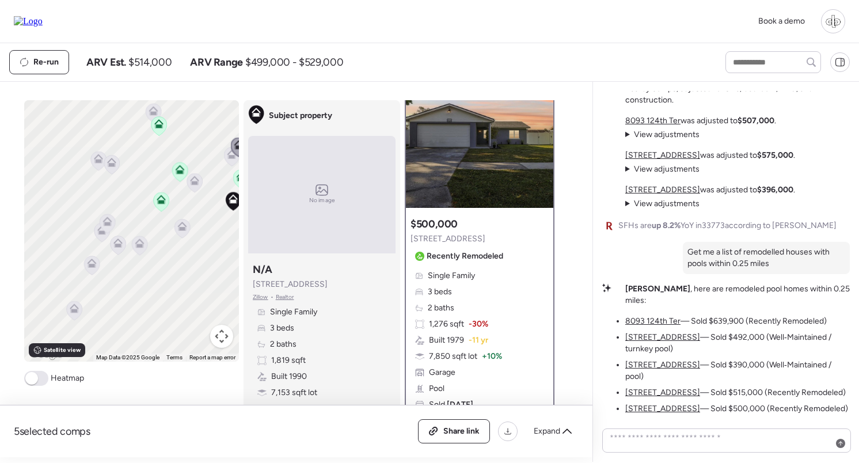
click at [488, 166] on div at bounding box center [479, 136] width 147 height 144
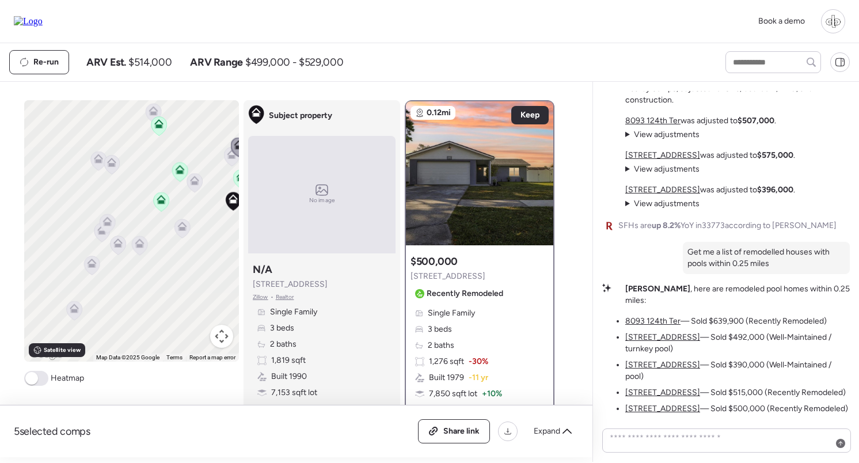
scroll to position [0, 0]
click at [666, 404] on u "[STREET_ADDRESS]" at bounding box center [662, 409] width 75 height 10
click at [667, 404] on u "[STREET_ADDRESS]" at bounding box center [662, 409] width 75 height 10
click at [662, 388] on u "[STREET_ADDRESS]" at bounding box center [662, 393] width 75 height 10
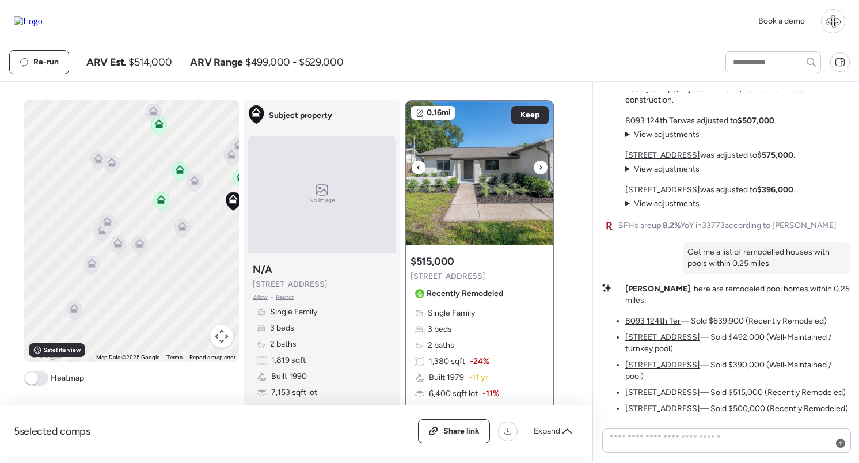
click at [481, 188] on img at bounding box center [479, 173] width 147 height 144
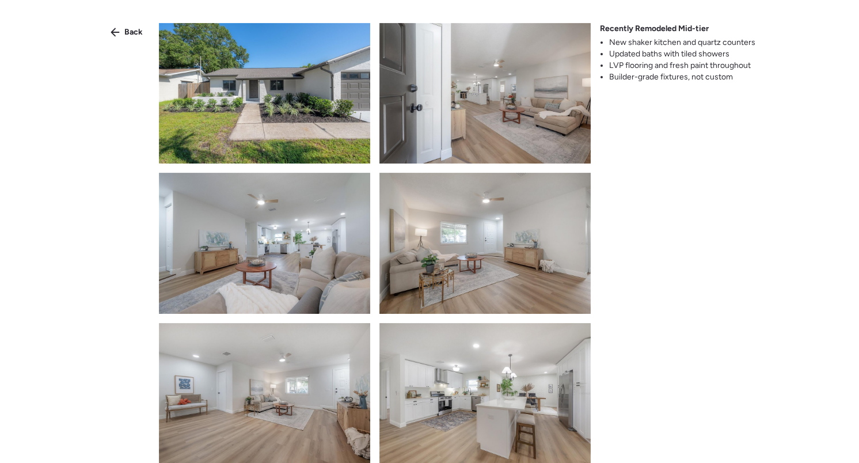
scroll to position [282, 0]
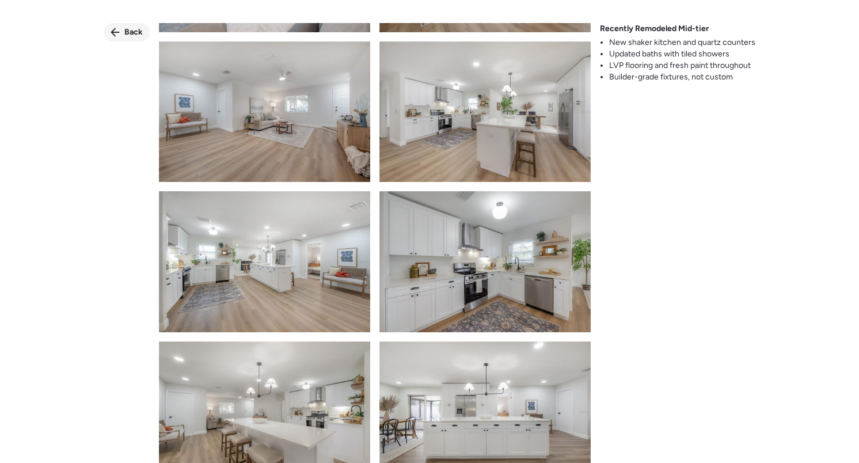
click at [112, 26] on div "Back" at bounding box center [127, 32] width 46 height 18
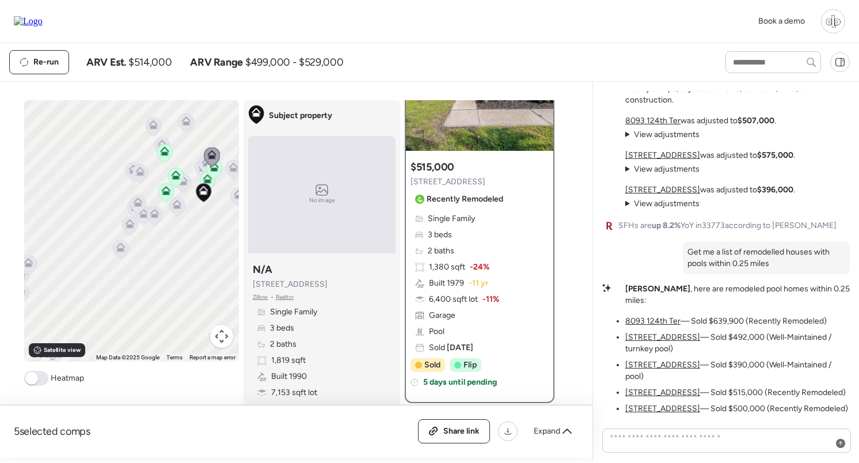
scroll to position [96, 0]
click at [660, 360] on u "[STREET_ADDRESS]" at bounding box center [662, 365] width 75 height 10
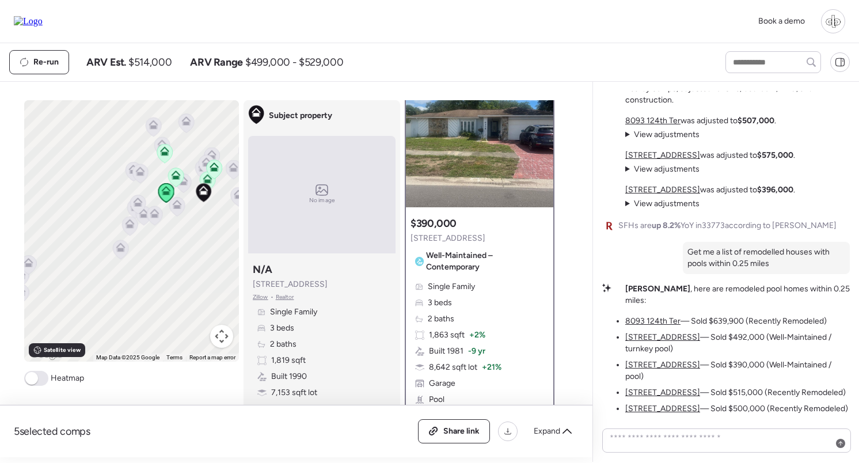
scroll to position [43, 0]
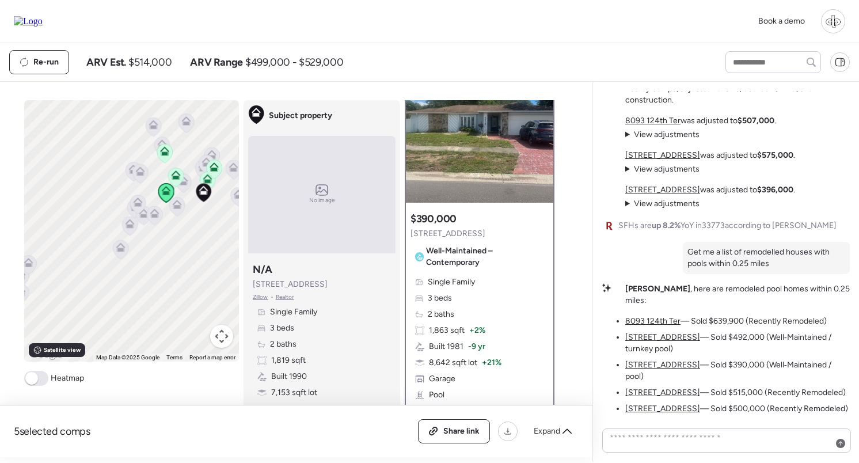
click at [655, 332] on u "[STREET_ADDRESS]" at bounding box center [662, 337] width 75 height 10
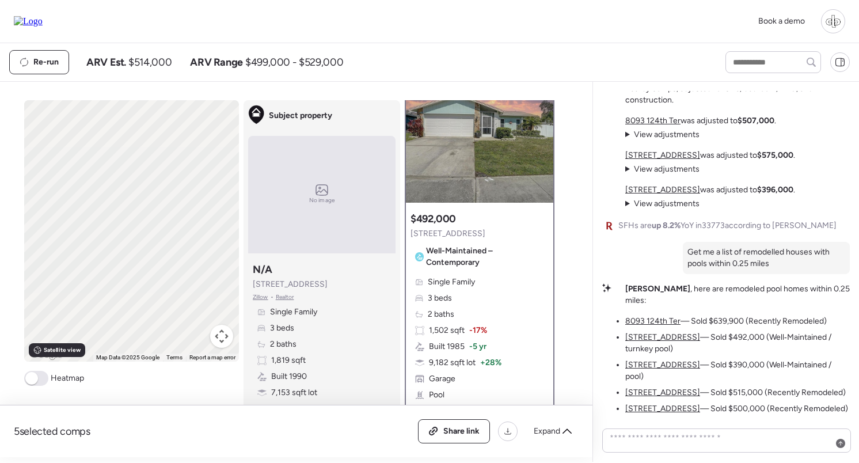
scroll to position [0, 0]
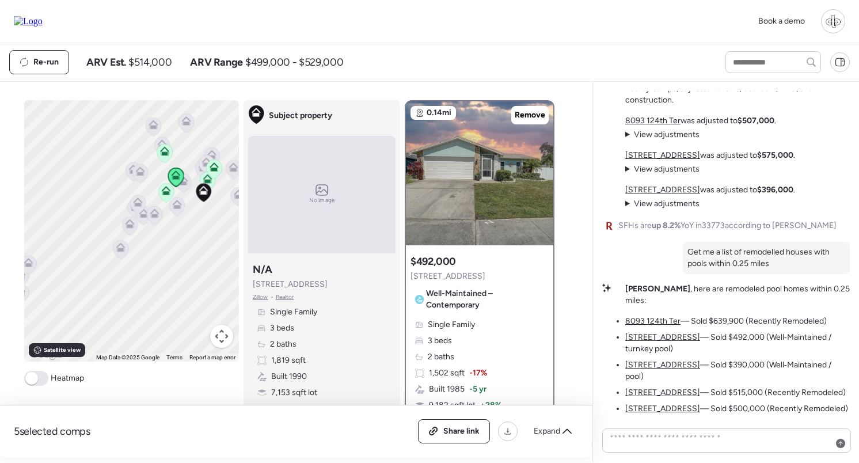
click at [656, 316] on u "8093 124th Ter" at bounding box center [652, 321] width 55 height 10
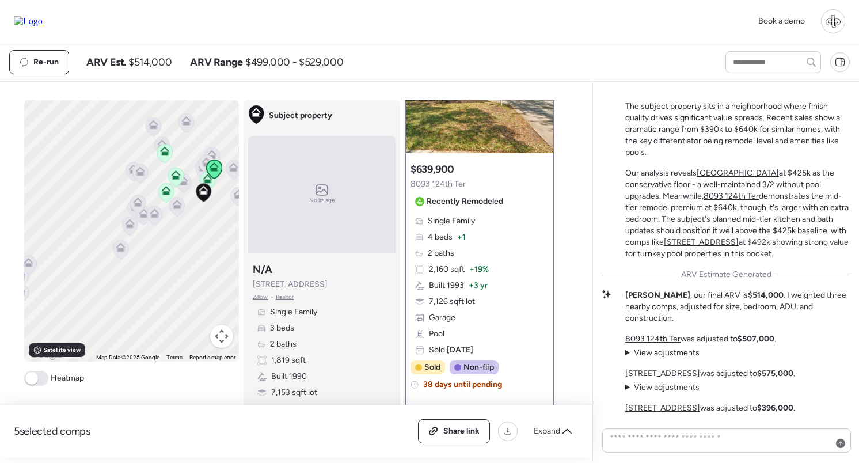
scroll to position [-218, 0]
click at [651, 338] on u "8093 124th Ter" at bounding box center [652, 338] width 55 height 10
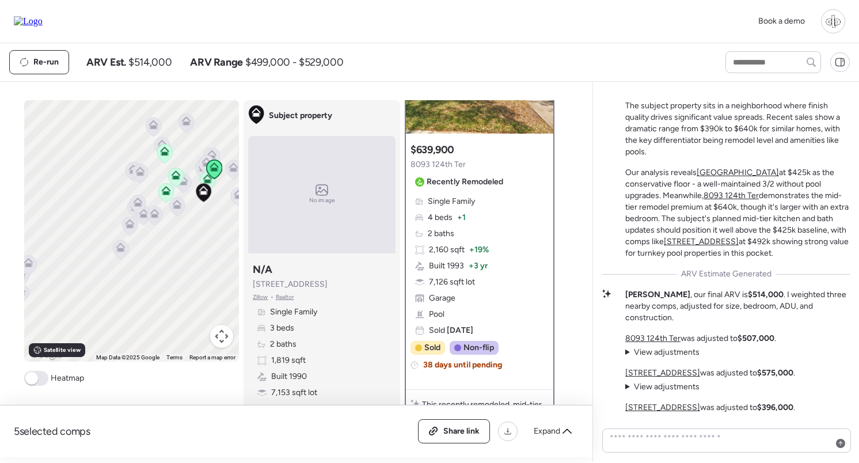
scroll to position [112, 0]
click at [658, 371] on u "[STREET_ADDRESS]" at bounding box center [662, 373] width 75 height 10
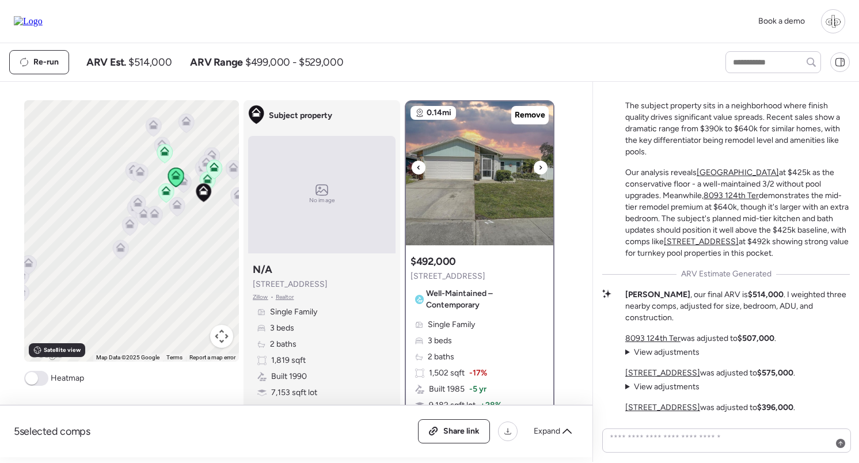
scroll to position [0, 0]
click at [496, 195] on img at bounding box center [479, 173] width 147 height 144
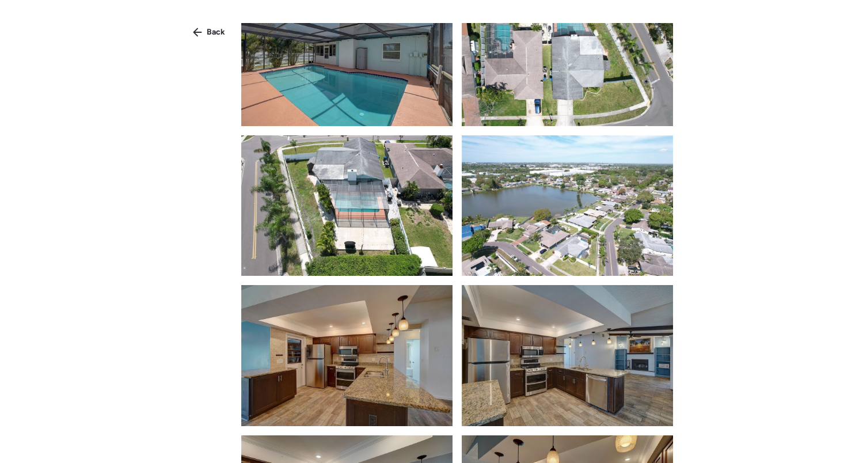
scroll to position [319, 0]
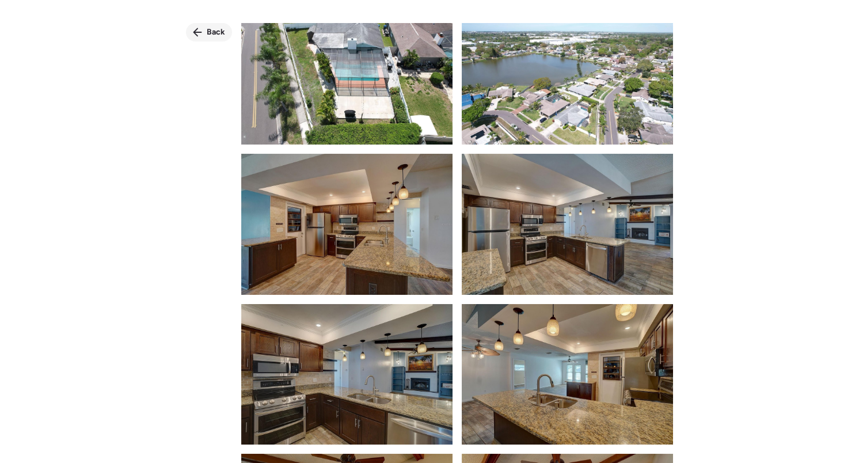
click at [207, 32] on span "Back" at bounding box center [216, 32] width 18 height 12
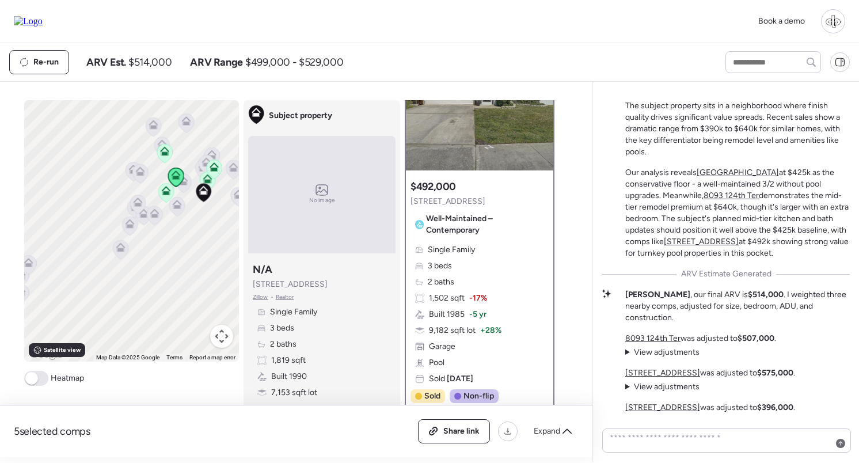
scroll to position [75, 0]
click at [651, 405] on u "[STREET_ADDRESS]" at bounding box center [662, 408] width 75 height 10
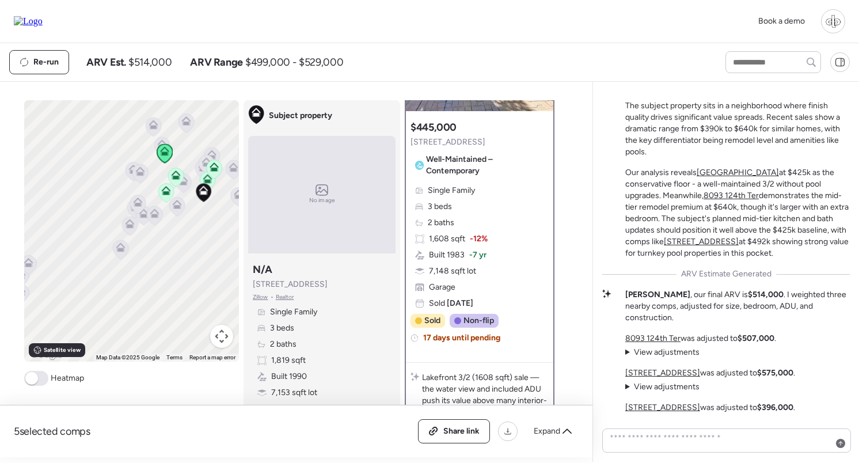
scroll to position [136, 0]
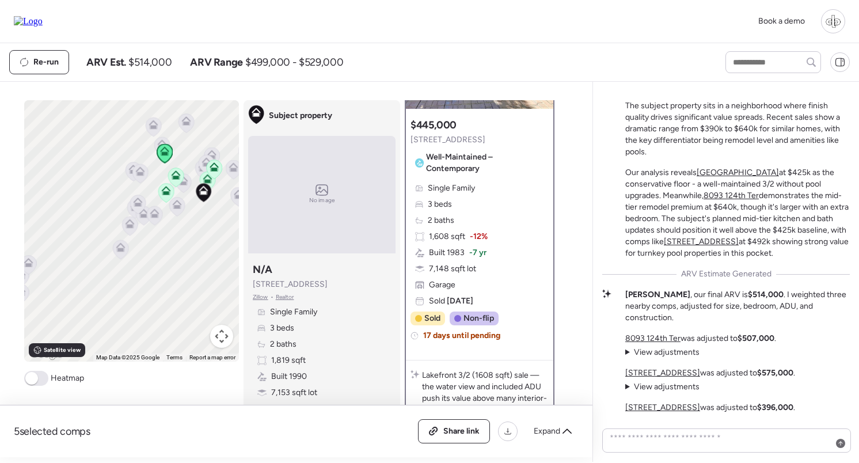
click at [208, 177] on icon at bounding box center [214, 170] width 16 height 20
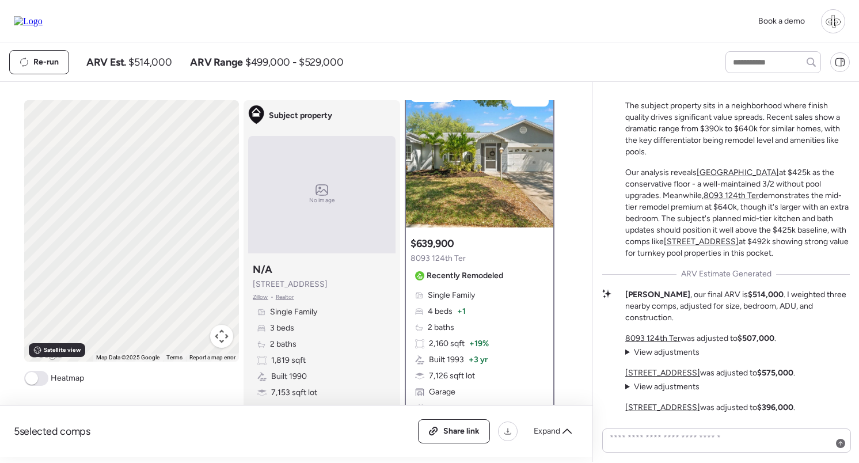
scroll to position [0, 0]
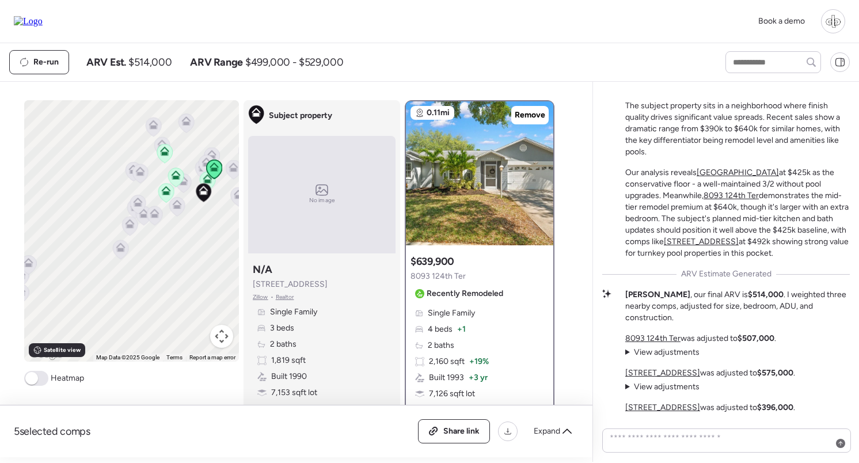
click at [212, 165] on icon at bounding box center [214, 166] width 9 height 9
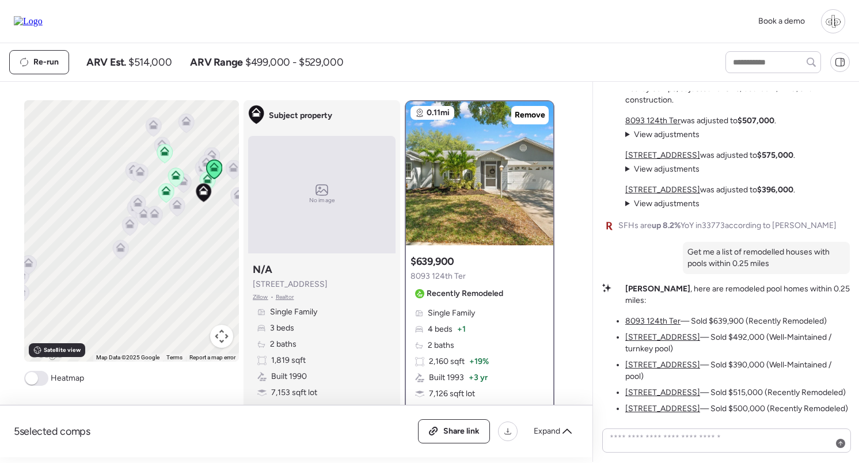
click at [647, 316] on u "8093 124th Ter" at bounding box center [652, 321] width 55 height 10
click at [673, 404] on u "[STREET_ADDRESS]" at bounding box center [662, 409] width 75 height 10
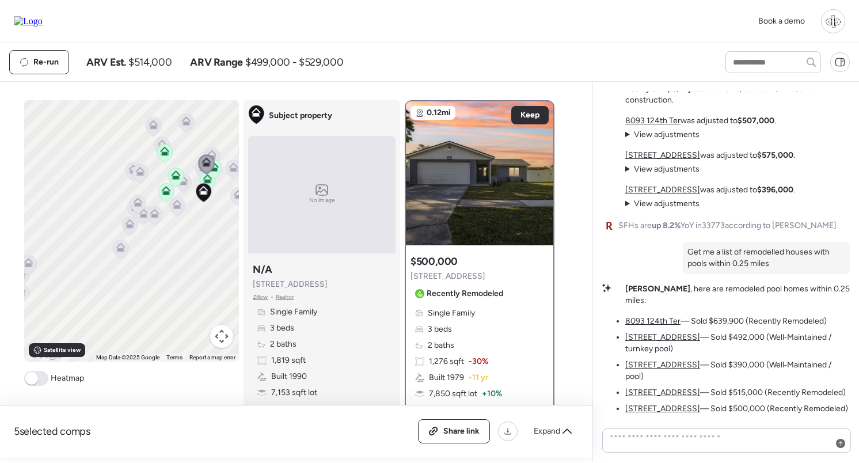
click at [659, 362] on ul "8093 124th Ter — Sold $639,900 (Recently Remodeled) [STREET_ADDRESS] — Sold $49…" at bounding box center [737, 365] width 225 height 99
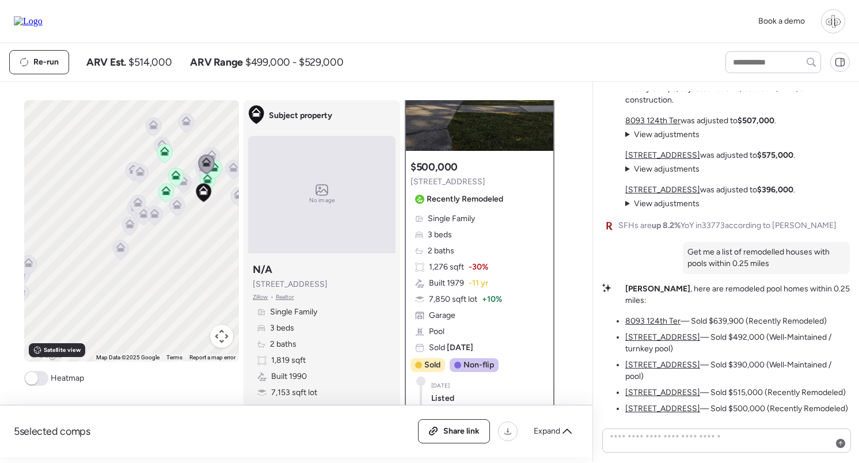
click at [677, 388] on u "[STREET_ADDRESS]" at bounding box center [662, 393] width 75 height 10
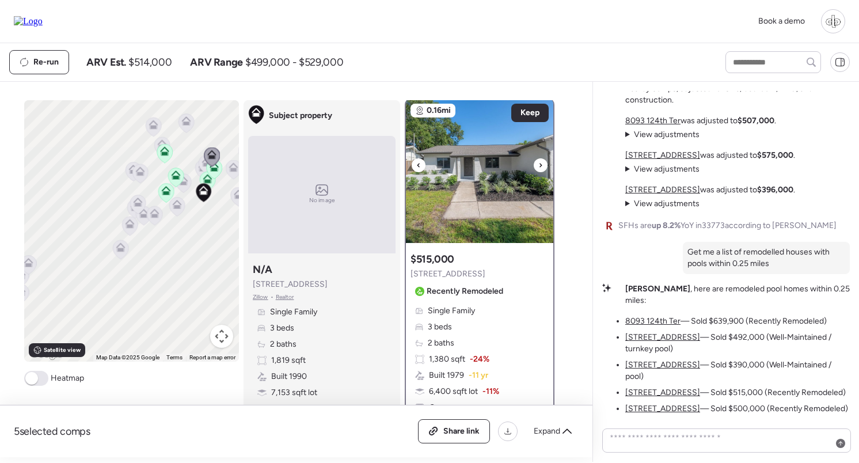
click at [536, 164] on div at bounding box center [541, 165] width 14 height 14
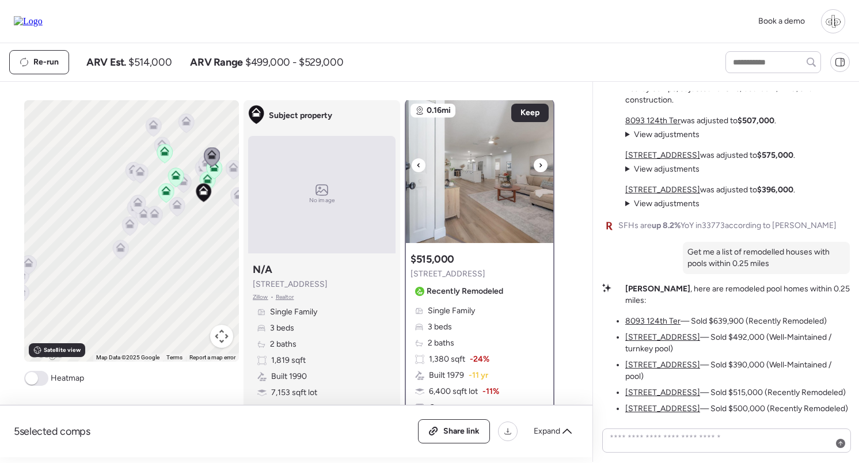
click at [536, 164] on div at bounding box center [541, 165] width 14 height 14
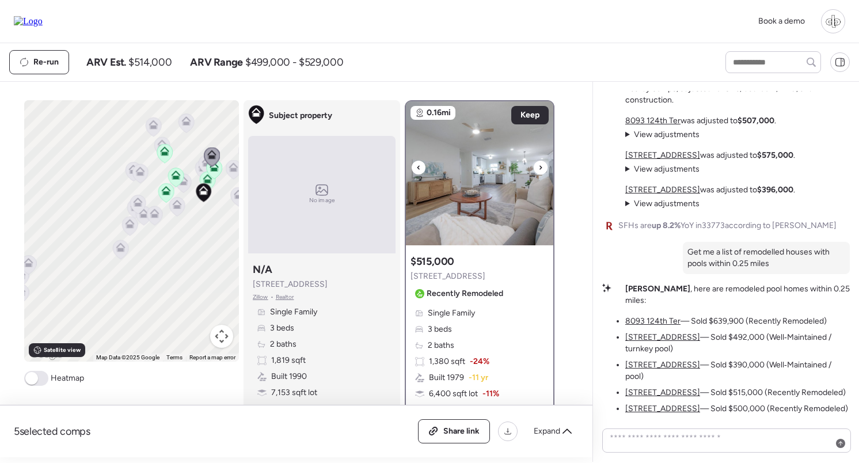
click at [482, 178] on img at bounding box center [479, 173] width 147 height 144
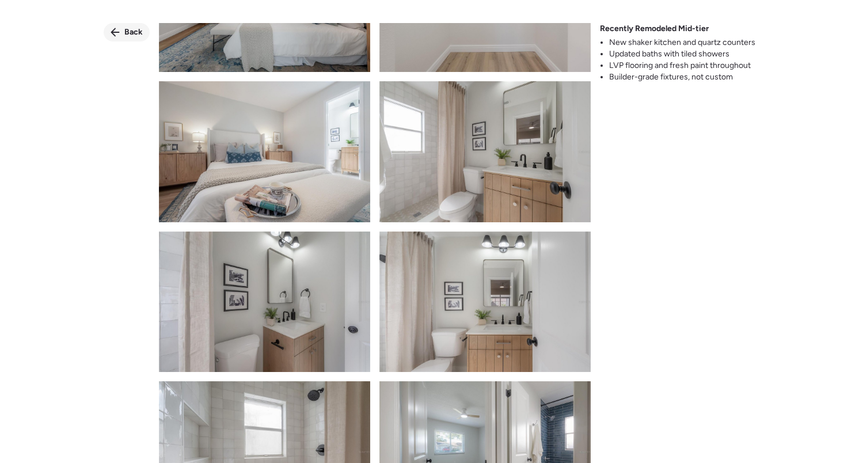
click at [127, 34] on span "Back" at bounding box center [133, 32] width 18 height 12
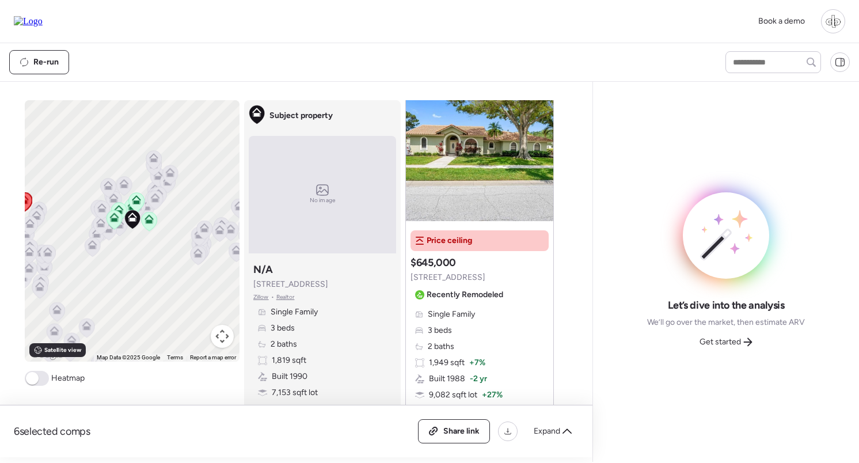
scroll to position [2827, 0]
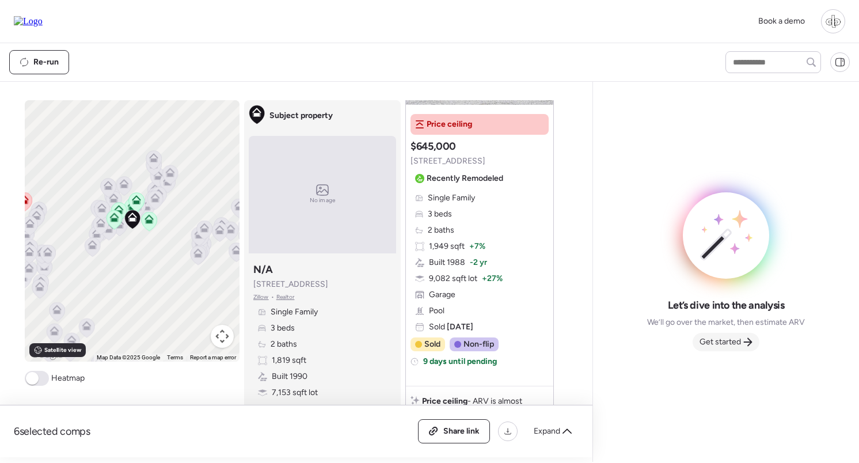
click at [724, 347] on span "Get started" at bounding box center [720, 342] width 41 height 12
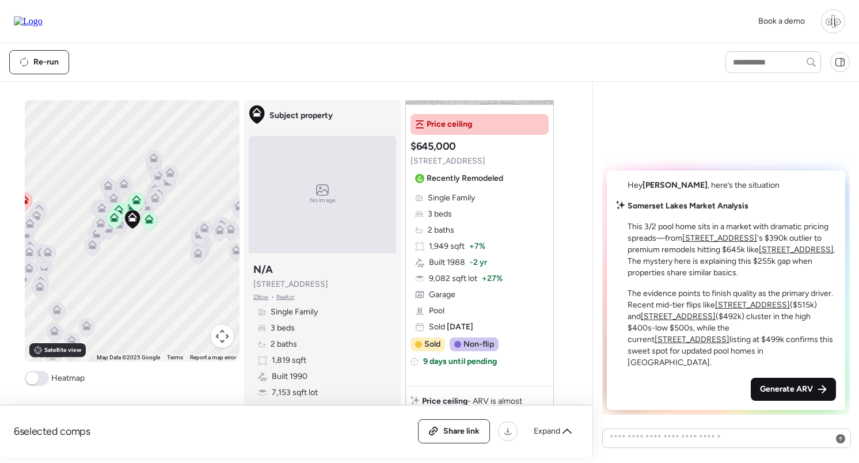
click at [789, 390] on span "Generate ARV" at bounding box center [786, 390] width 53 height 12
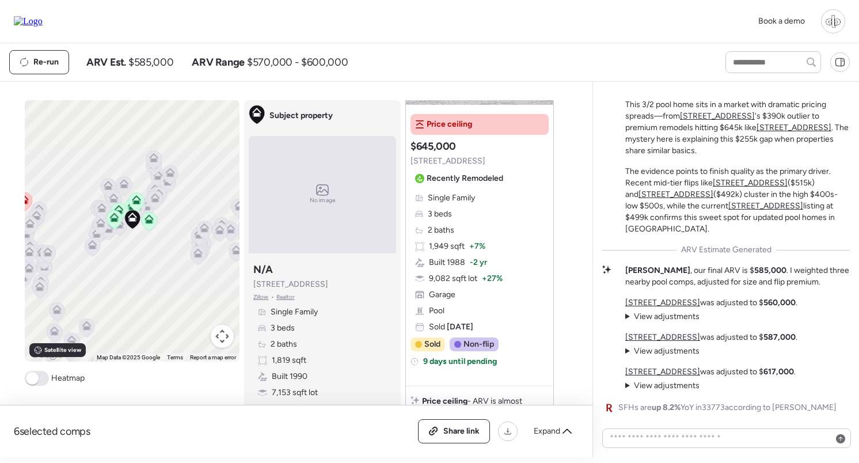
click at [655, 316] on span "View adjustments" at bounding box center [667, 317] width 66 height 10
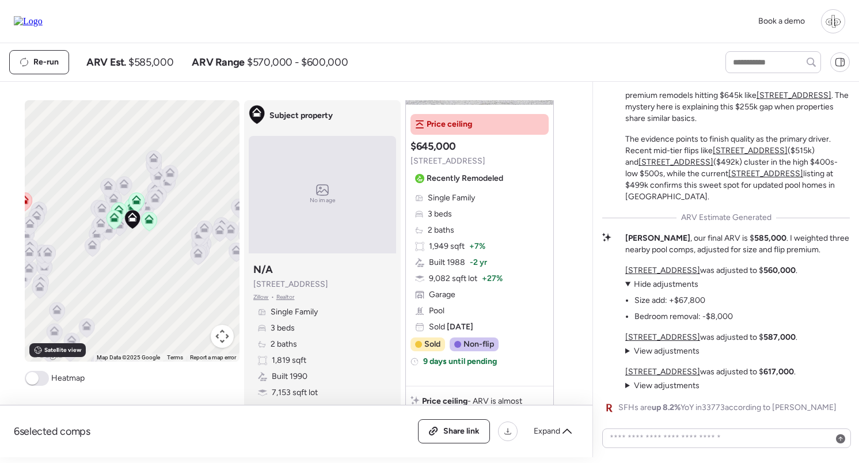
click at [666, 282] on span "Hide adjustments" at bounding box center [666, 284] width 64 height 10
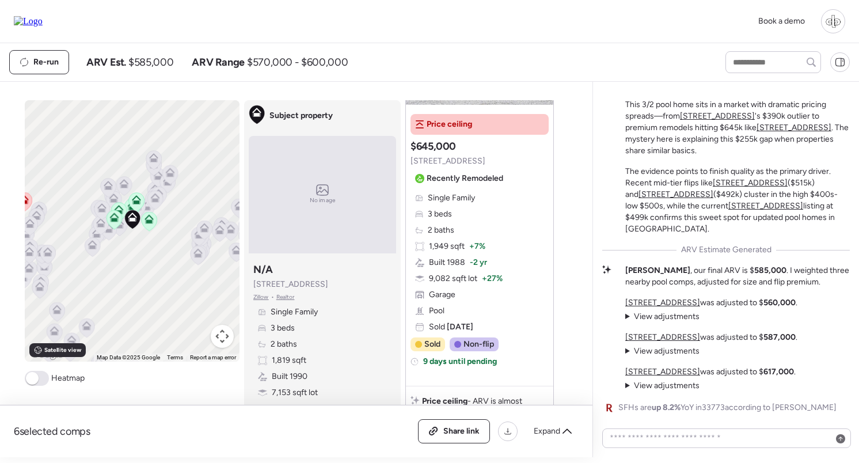
click at [837, 13] on div at bounding box center [833, 21] width 24 height 24
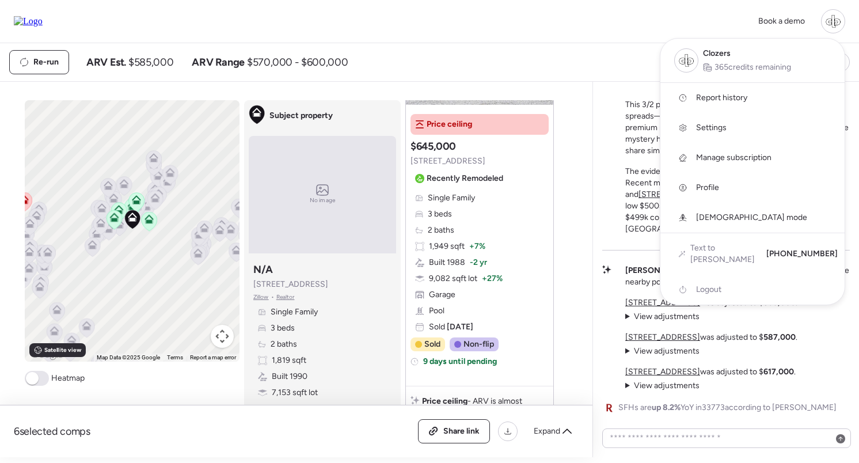
click at [621, 27] on div "Book a demo Clozers 365 credits remaining Report history Settings Manage subscr…" at bounding box center [429, 21] width 831 height 24
click at [582, 67] on div at bounding box center [429, 199] width 859 height 463
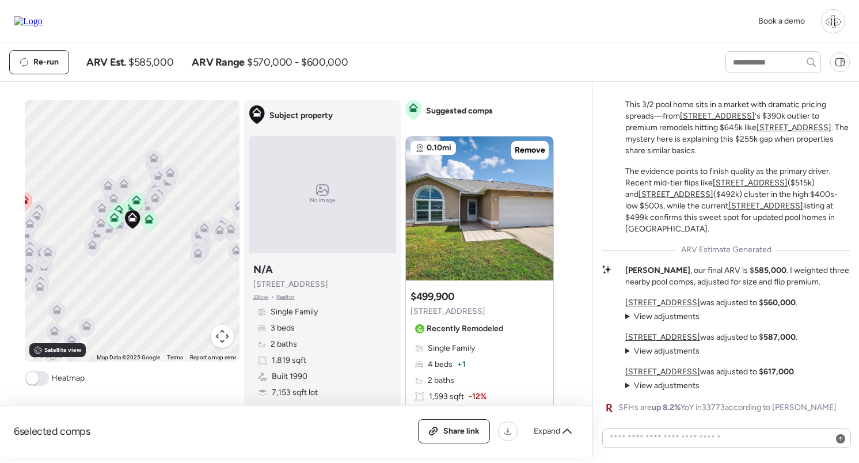
scroll to position [0, 0]
